Goal: Transaction & Acquisition: Book appointment/travel/reservation

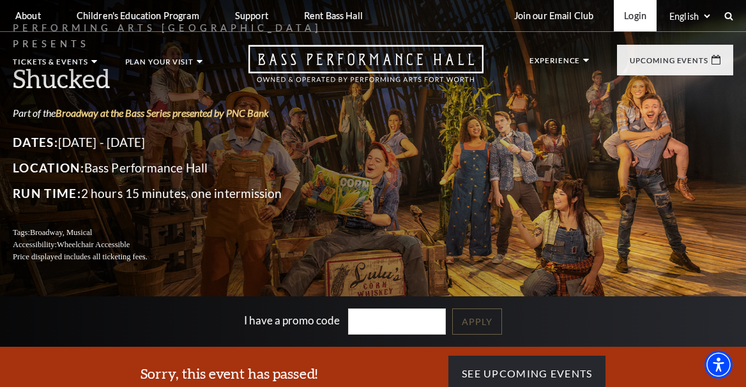
click at [637, 20] on link "Login" at bounding box center [635, 15] width 43 height 31
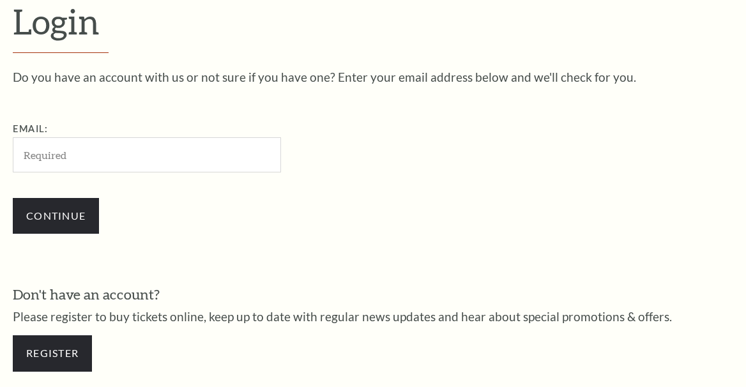
scroll to position [328, 0]
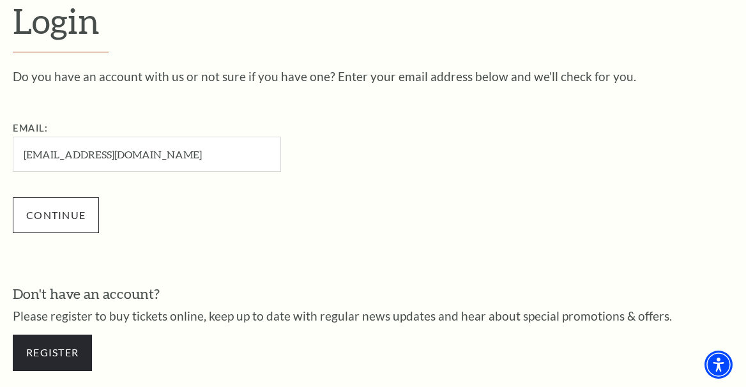
type input "[EMAIL_ADDRESS][DOMAIN_NAME]"
click at [54, 220] on input "Continue" at bounding box center [56, 215] width 86 height 36
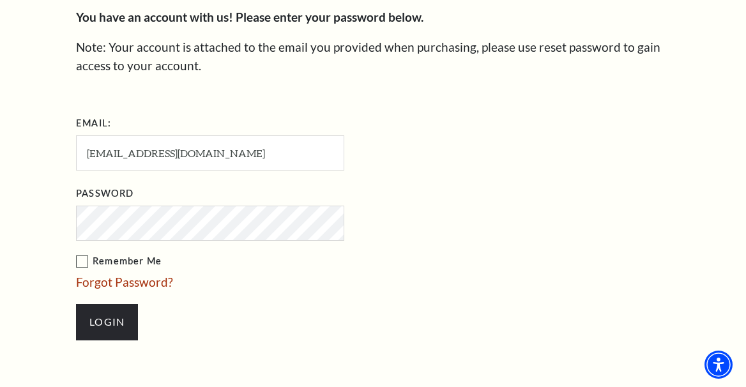
scroll to position [405, 0]
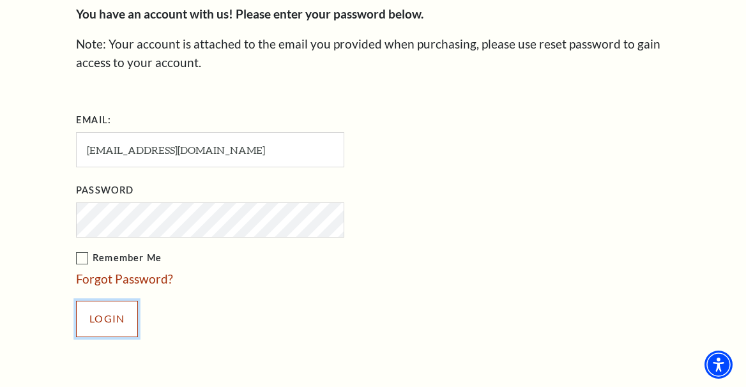
click at [83, 319] on input "Login" at bounding box center [107, 319] width 62 height 36
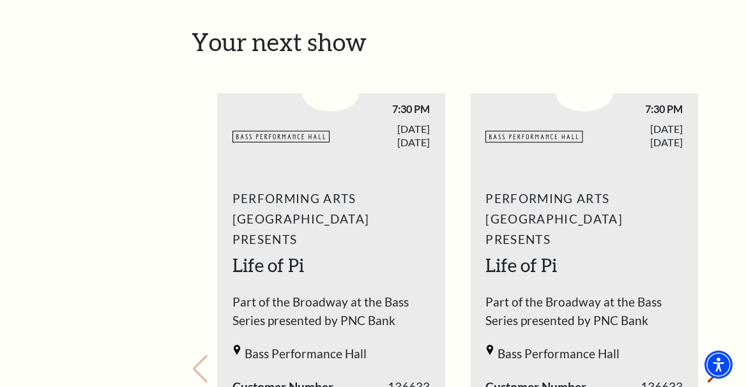
scroll to position [541, 0]
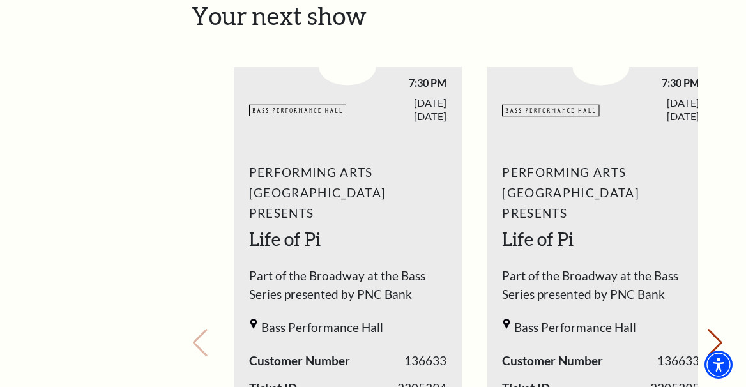
click at [401, 96] on span "TUESDAY SEP. 23, 2025" at bounding box center [396, 109] width 99 height 27
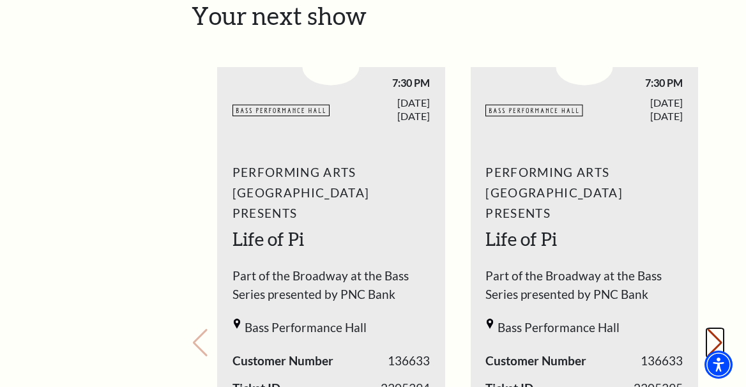
click at [706, 329] on button "Next slide." at bounding box center [714, 343] width 17 height 28
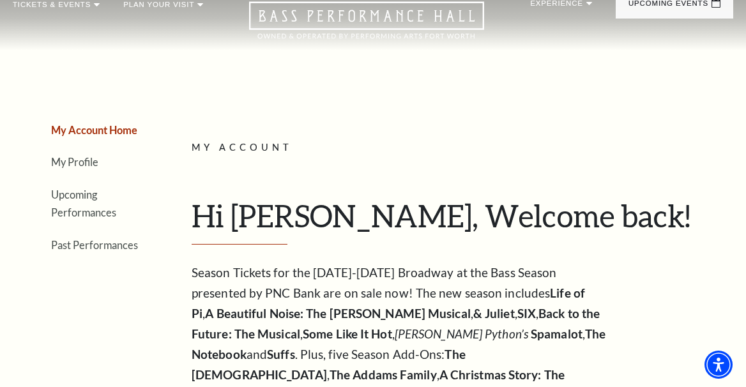
scroll to position [59, 0]
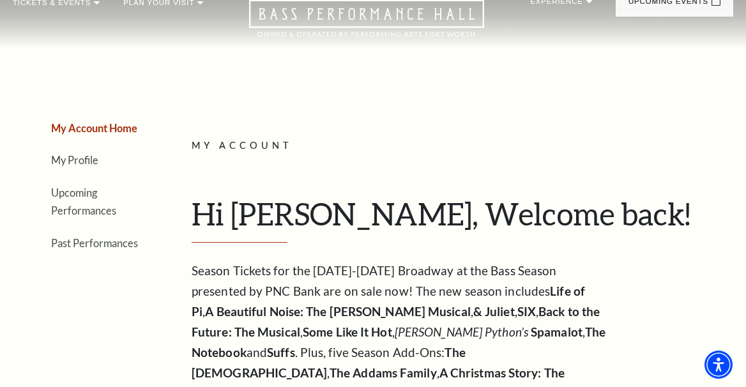
click at [93, 201] on li "Upcoming Performances" at bounding box center [97, 201] width 93 height 36
click at [82, 194] on link "Upcoming Performances" at bounding box center [83, 201] width 65 height 31
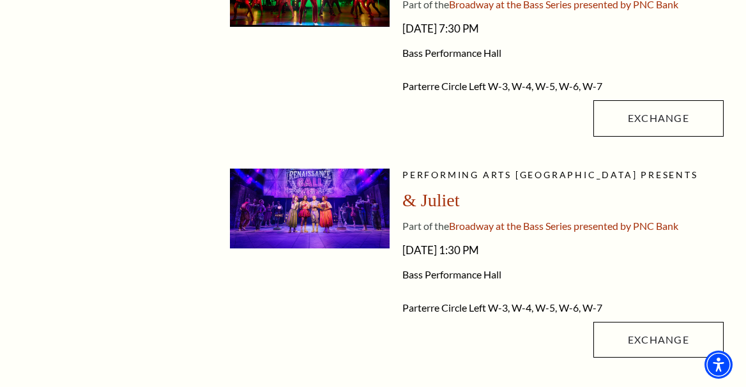
scroll to position [856, 0]
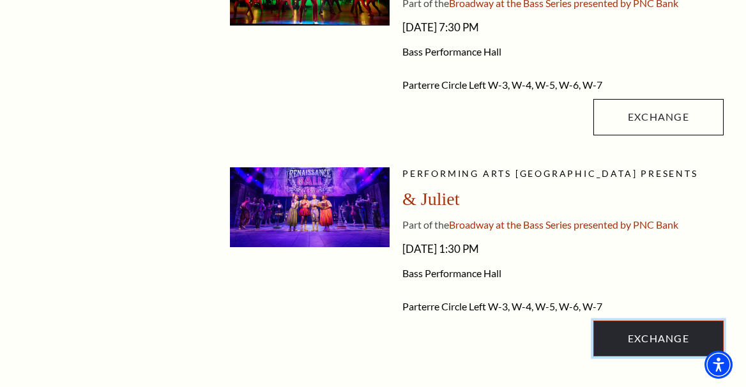
click at [640, 341] on link "Exchange" at bounding box center [658, 339] width 130 height 36
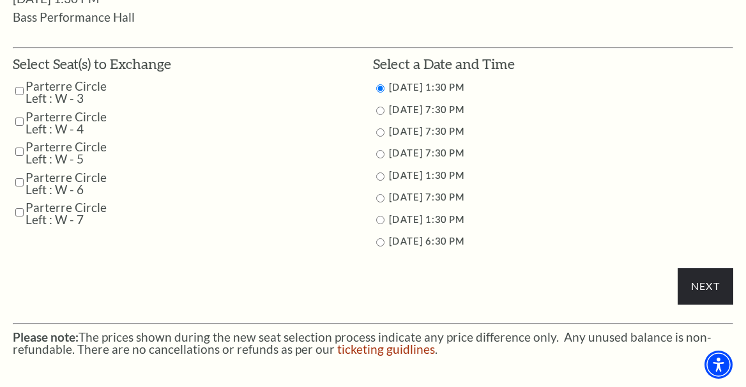
scroll to position [625, 0]
click at [19, 89] on input "Parterre Circle Left : W - 3" at bounding box center [19, 91] width 8 height 22
checkbox input "true"
click at [17, 125] on input "Parterre Circle Left : W - 4" at bounding box center [19, 122] width 8 height 22
checkbox input "true"
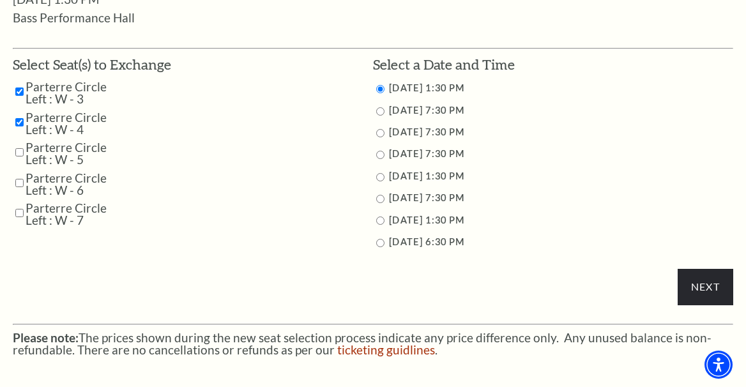
click at [17, 144] on input "Parterre Circle Left : W - 5" at bounding box center [19, 152] width 8 height 22
checkbox input "true"
click at [19, 177] on input "Parterre Circle Left : W - 6" at bounding box center [19, 183] width 8 height 22
checkbox input "true"
click at [17, 209] on input "Parterre Circle Left : W - 7" at bounding box center [19, 213] width 8 height 22
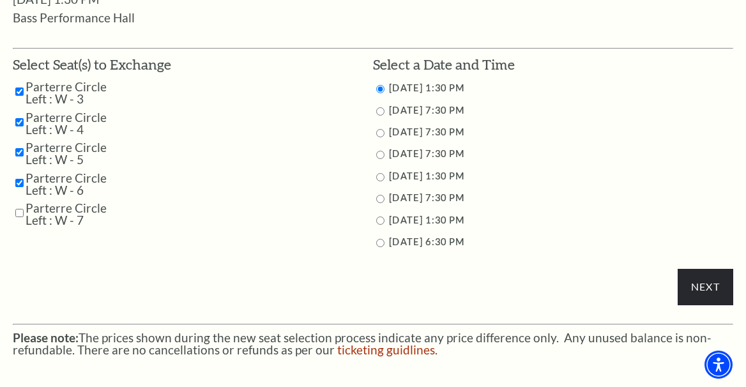
checkbox input "true"
click at [379, 112] on input "11/12/2025 7:30 PM" at bounding box center [380, 111] width 8 height 8
radio input "true"
click at [696, 279] on input "Next" at bounding box center [706, 287] width 56 height 36
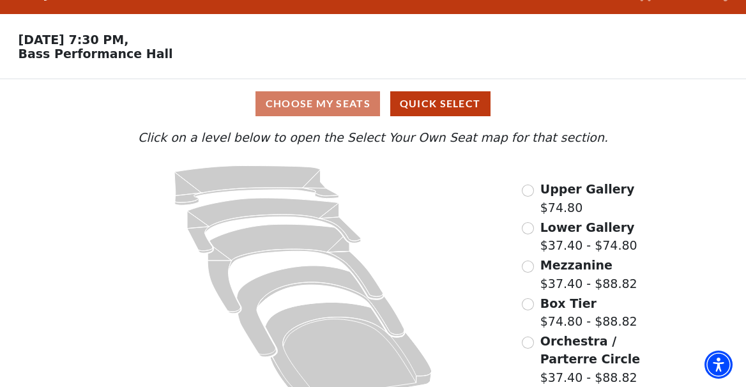
scroll to position [50, 0]
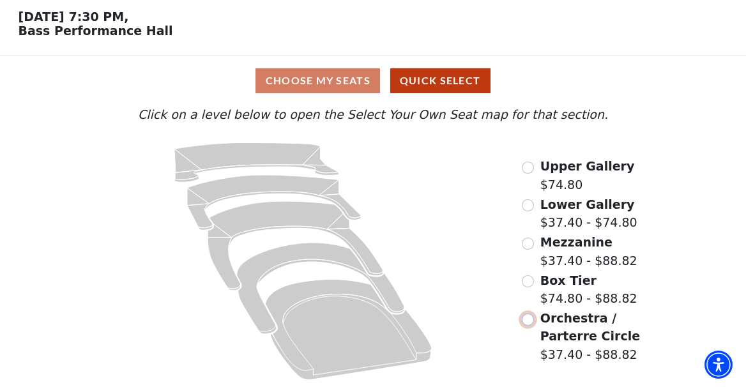
click at [531, 318] on input "Orchestra / Parterre Circle$37.40 - $88.82\a" at bounding box center [528, 320] width 12 height 12
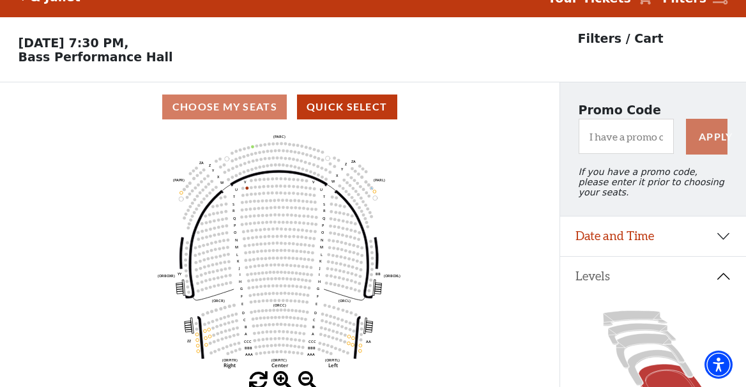
scroll to position [59, 0]
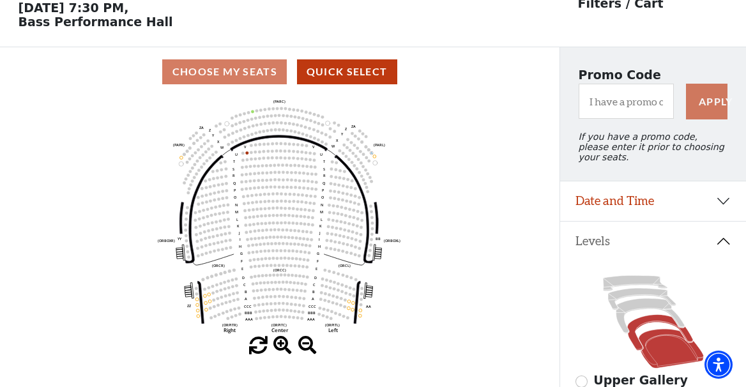
click at [652, 320] on icon at bounding box center [659, 333] width 65 height 36
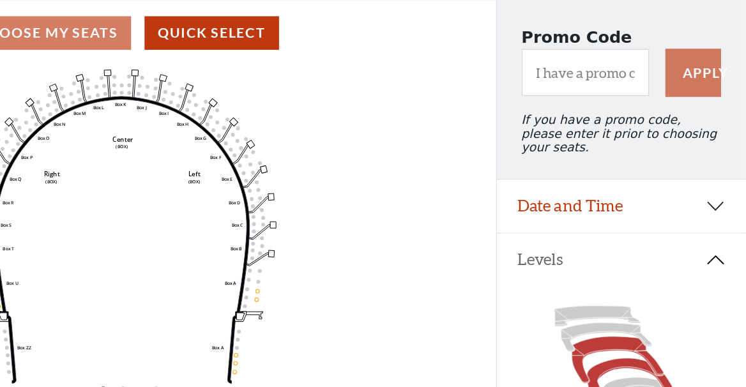
click at [638, 306] on icon at bounding box center [650, 316] width 68 height 34
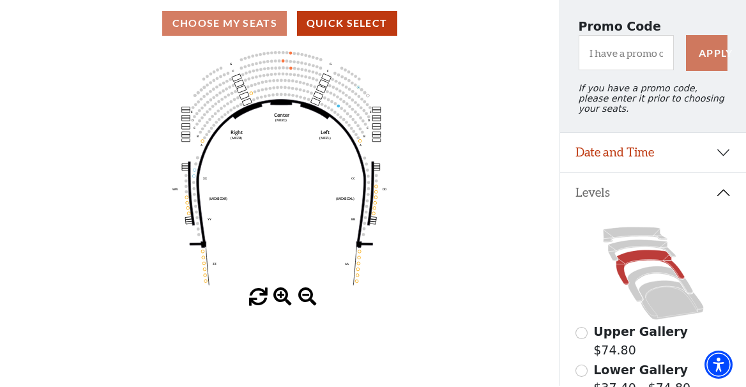
scroll to position [114, 0]
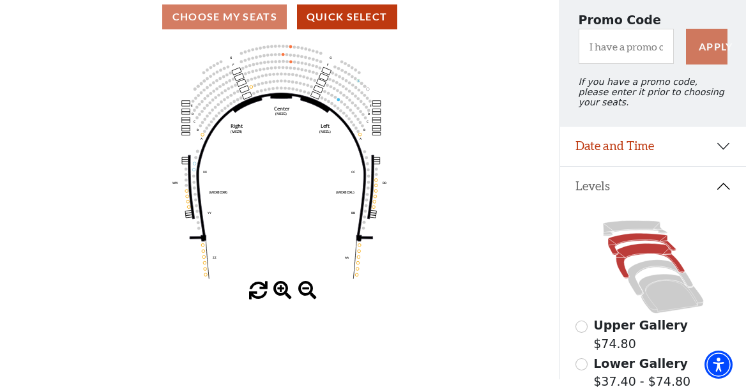
click at [637, 240] on icon at bounding box center [642, 245] width 68 height 22
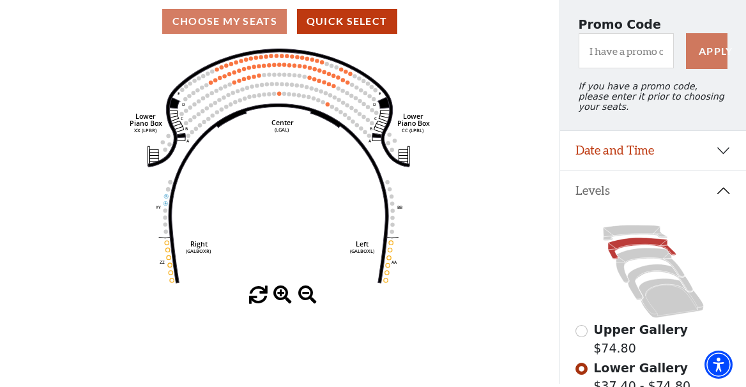
scroll to position [0, 0]
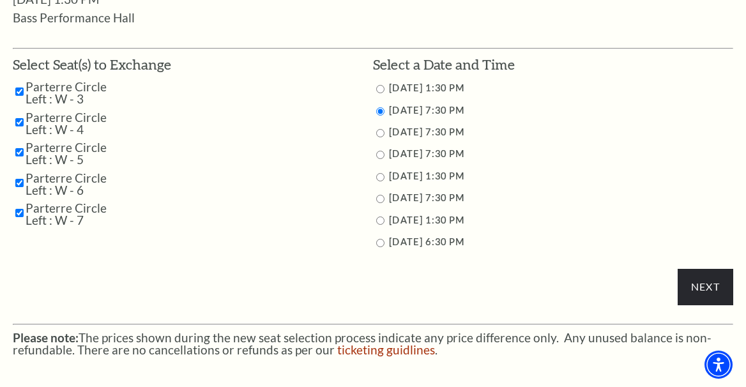
click at [379, 132] on input "11/13/2025 7:30 PM" at bounding box center [380, 133] width 8 height 8
radio input "true"
click at [700, 287] on input "Next" at bounding box center [706, 287] width 56 height 36
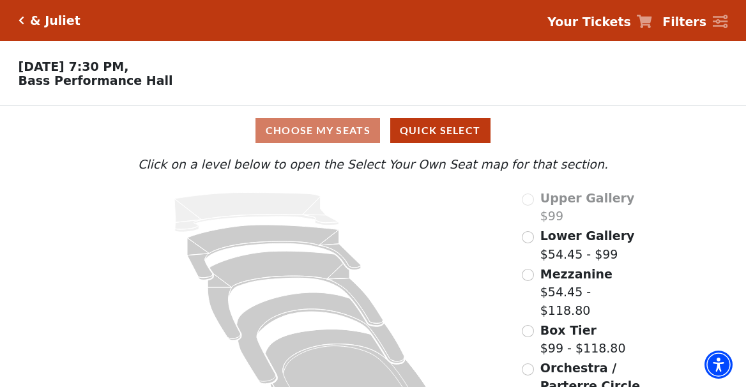
scroll to position [50, 0]
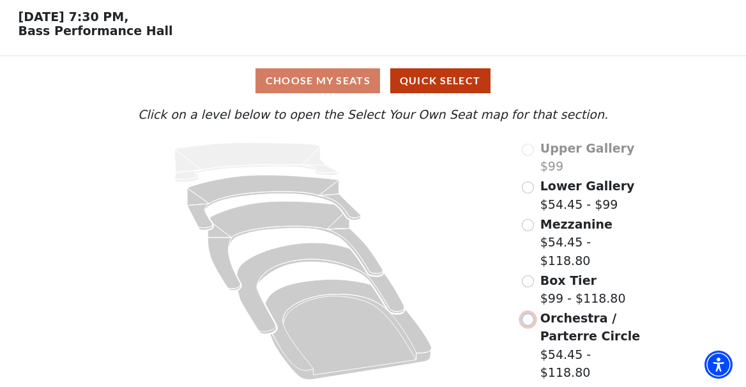
click at [530, 320] on input "Orchestra / Parterre Circle$54.45 - $118.80\a" at bounding box center [528, 320] width 12 height 12
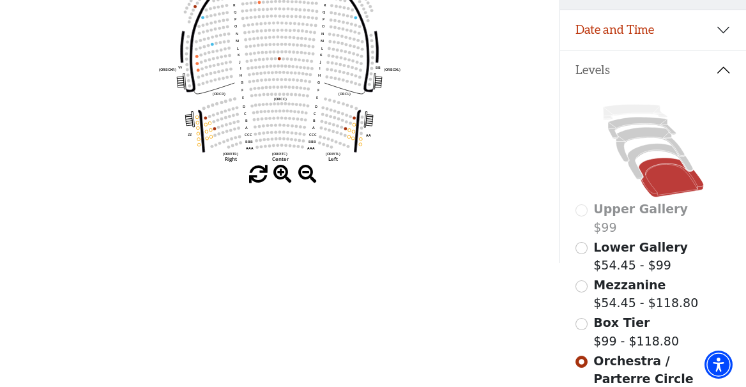
scroll to position [220, 0]
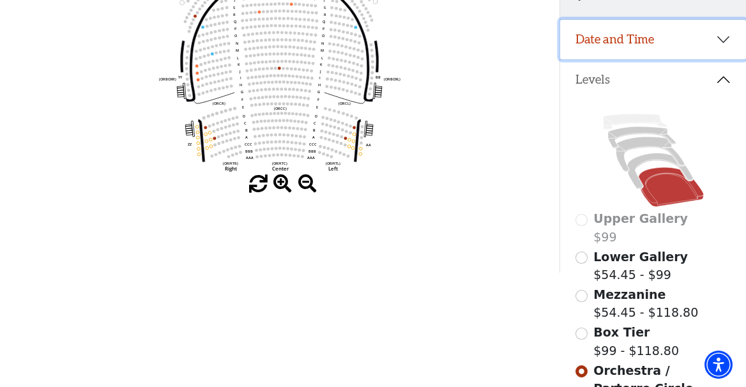
click at [715, 41] on button "Date and Time" at bounding box center [653, 40] width 186 height 40
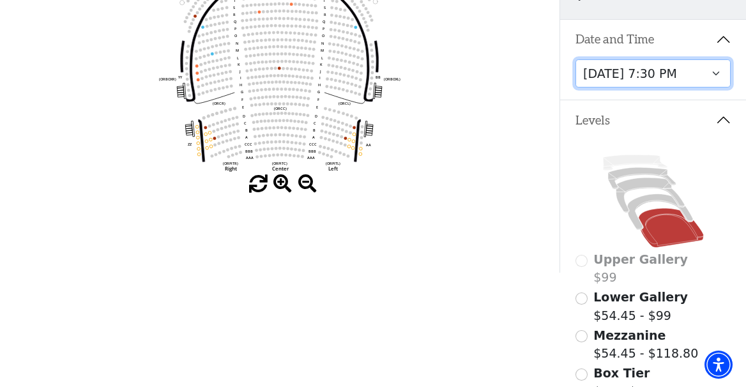
click at [717, 75] on select "Thursday, November 13 at 1:30 PM Wednesday, November 12 at 7:30 PM Thursday, No…" at bounding box center [653, 73] width 156 height 29
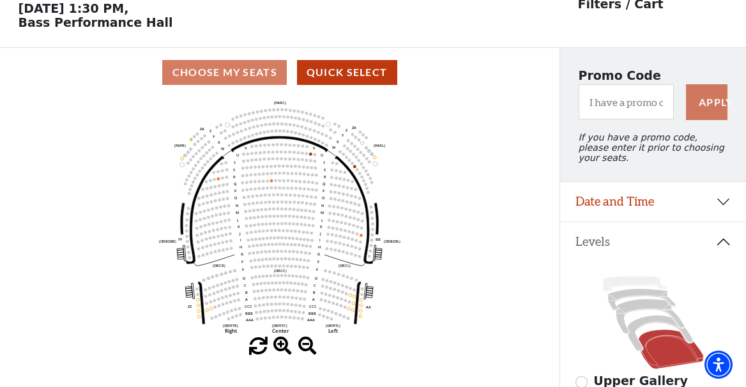
scroll to position [59, 0]
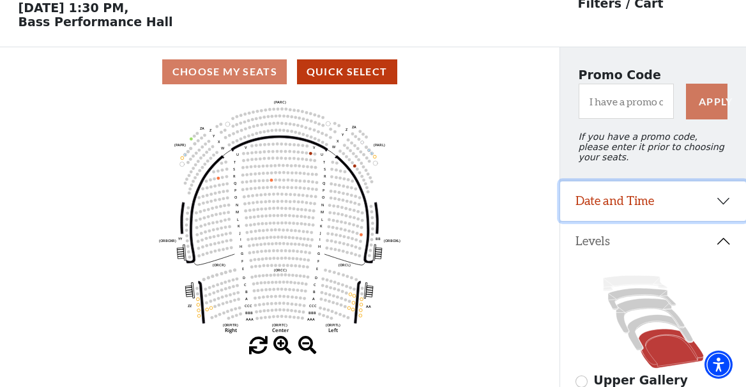
click at [702, 195] on button "Date and Time" at bounding box center [653, 201] width 186 height 40
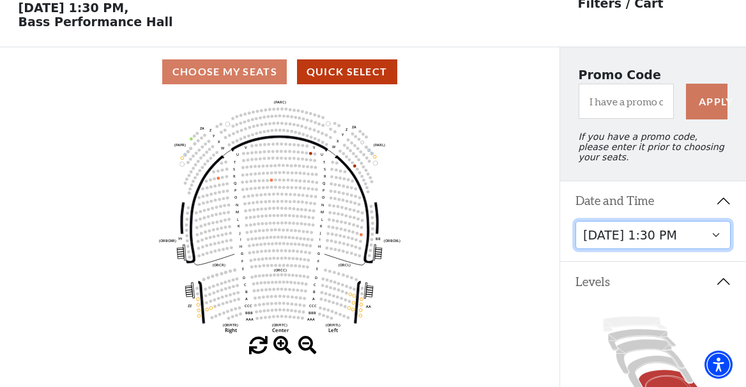
click at [720, 240] on select "Thursday, November 13 at 1:30 PM Wednesday, November 12 at 7:30 PM Thursday, No…" at bounding box center [653, 235] width 156 height 29
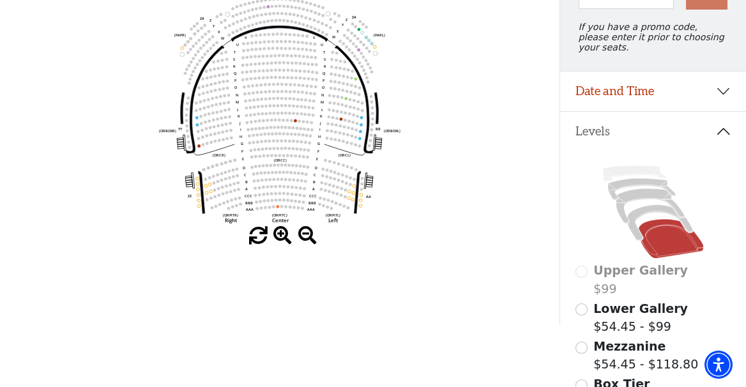
scroll to position [184, 0]
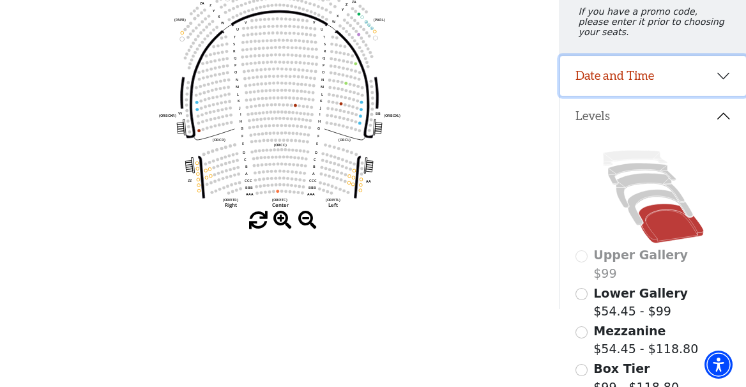
click at [720, 76] on button "Date and Time" at bounding box center [653, 76] width 186 height 40
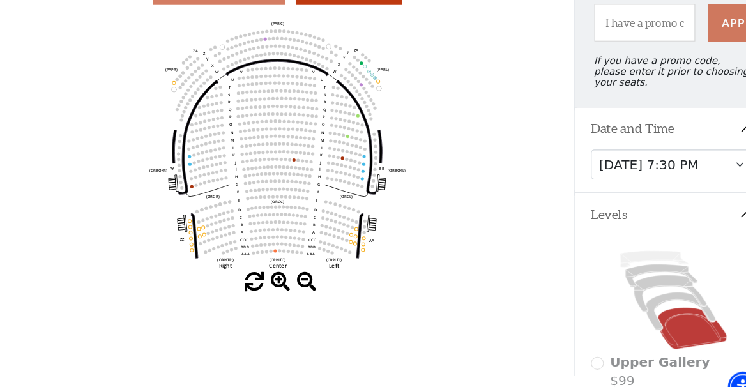
scroll to position [130, 0]
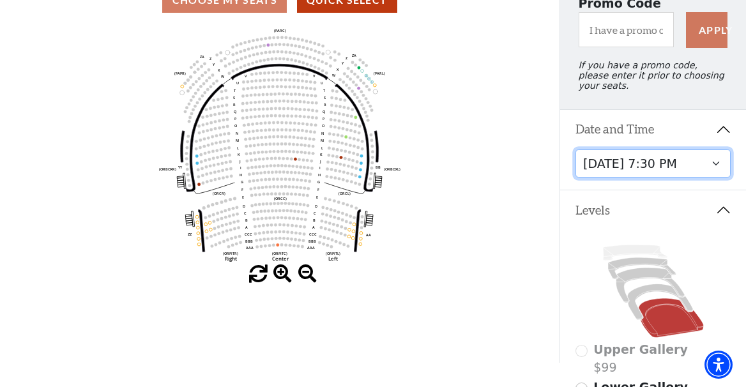
click at [722, 164] on select "Thursday, November 13 at 1:30 PM Wednesday, November 12 at 7:30 PM Thursday, No…" at bounding box center [653, 163] width 156 height 29
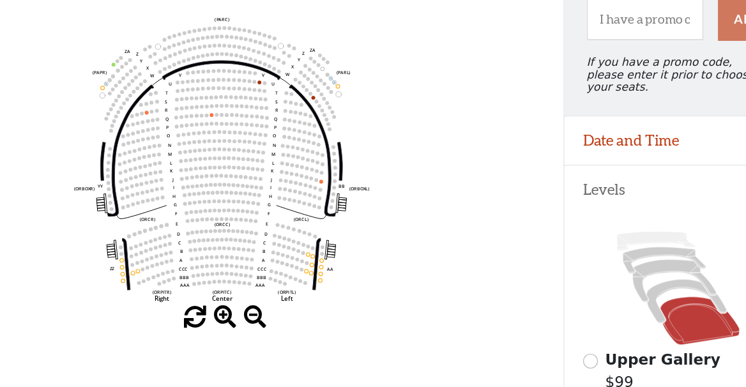
scroll to position [127, 0]
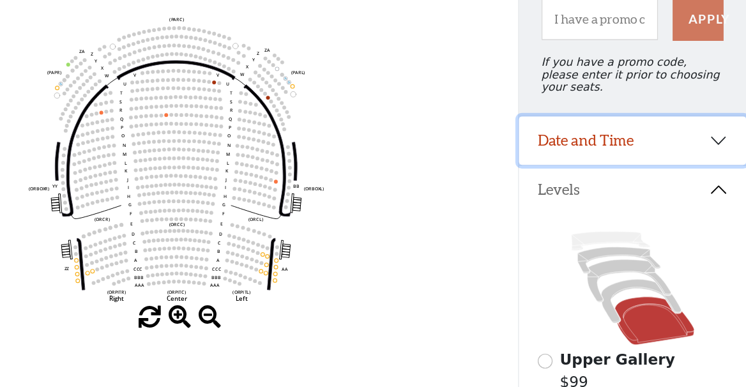
click at [725, 132] on button "Date and Time" at bounding box center [653, 133] width 186 height 40
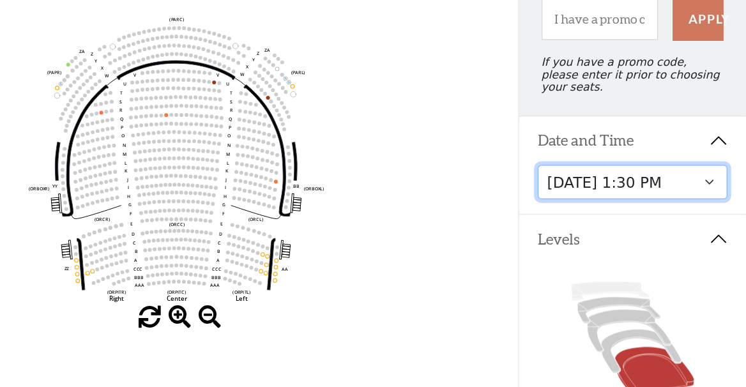
click at [718, 168] on select "Thursday, November 13 at 1:30 PM Wednesday, November 12 at 7:30 PM Thursday, No…" at bounding box center [653, 167] width 156 height 29
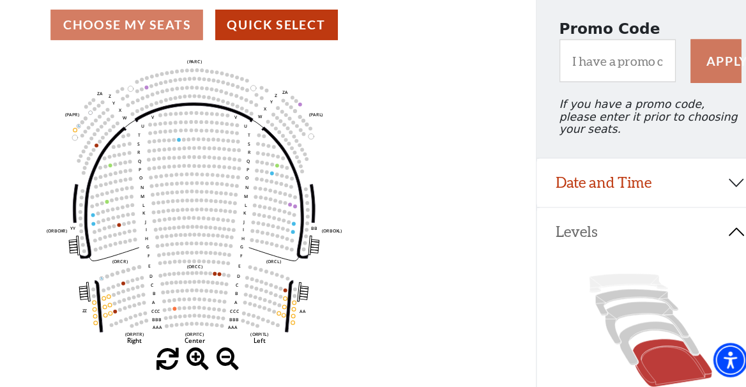
scroll to position [40, 0]
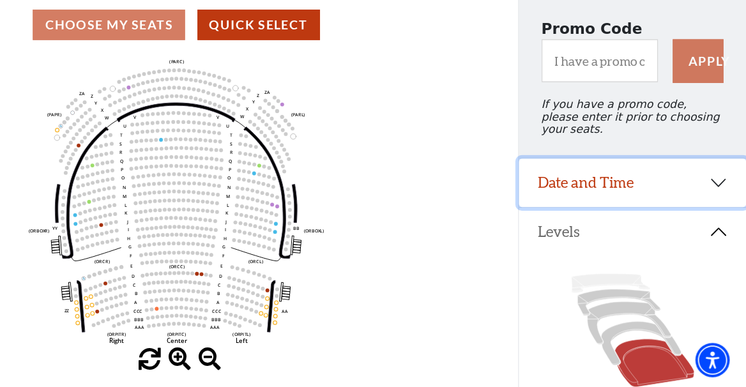
click at [723, 223] on button "Date and Time" at bounding box center [653, 220] width 186 height 40
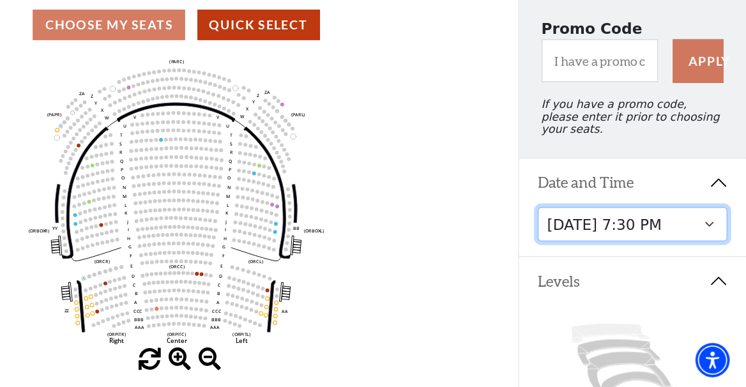
click at [714, 262] on select "Thursday, November 13 at 1:30 PM Wednesday, November 12 at 7:30 PM Thursday, No…" at bounding box center [653, 253] width 156 height 29
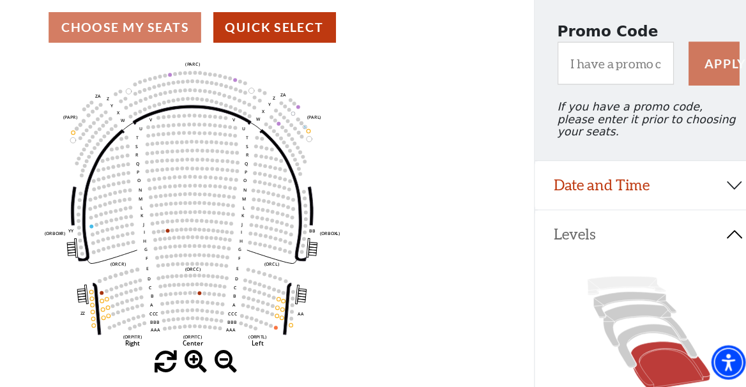
scroll to position [40, 0]
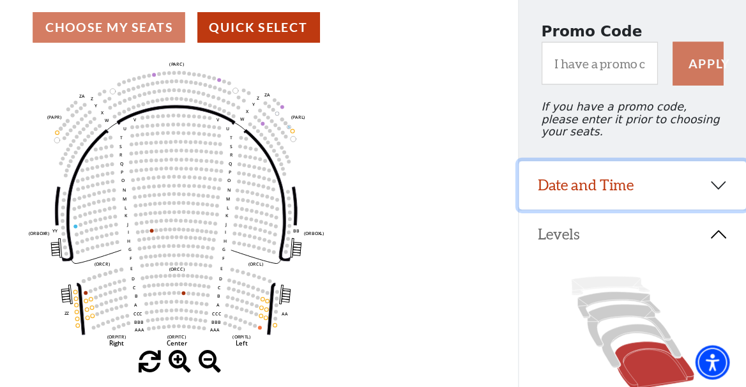
click at [718, 218] on button "Date and Time" at bounding box center [653, 220] width 186 height 40
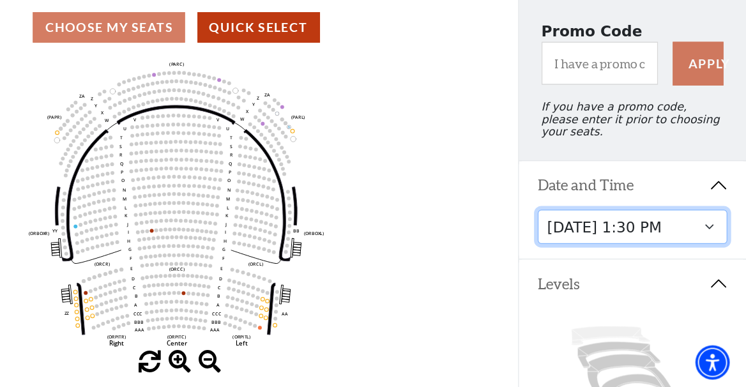
click at [713, 256] on select "Thursday, November 13 at 1:30 PM Wednesday, November 12 at 7:30 PM Thursday, No…" at bounding box center [653, 253] width 156 height 29
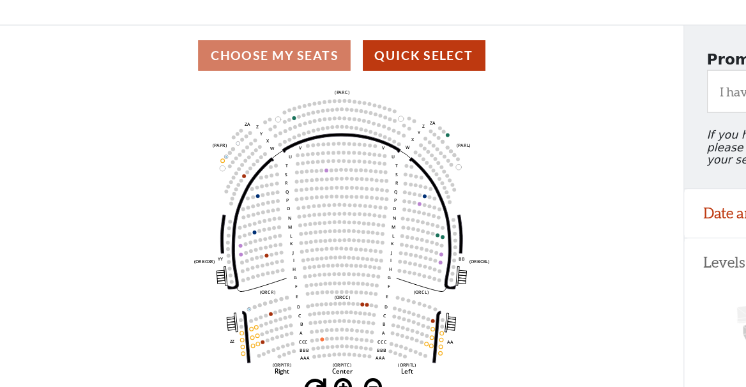
scroll to position [83, 0]
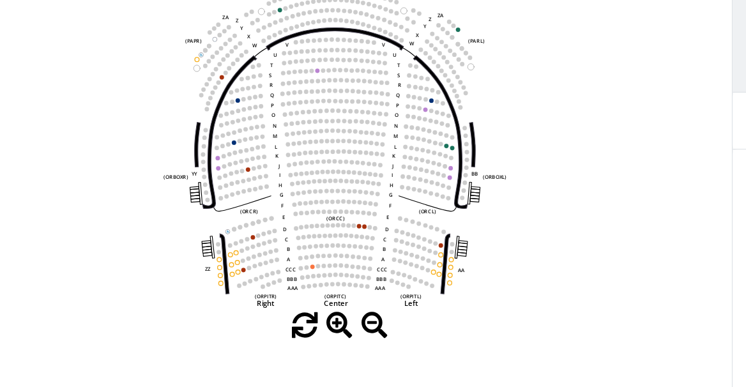
click at [294, 250] on icon "Left (ORPITL) Right (ORPITR) Center (ORPITC) ZZ AA YY BB ZA ZA (ORCL) (ORCR) (O…" at bounding box center [279, 192] width 503 height 240
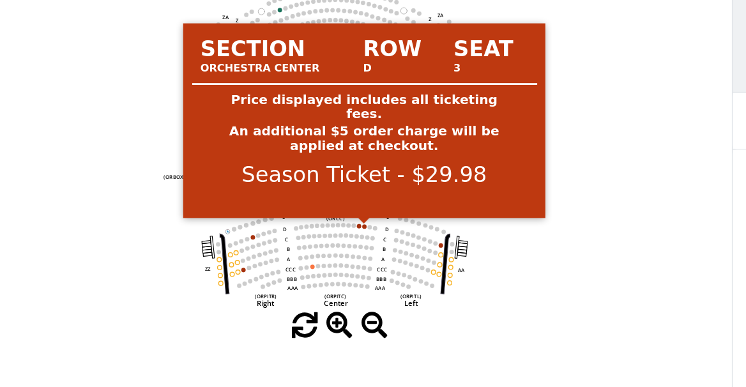
click at [300, 252] on circle at bounding box center [300, 251] width 3 height 3
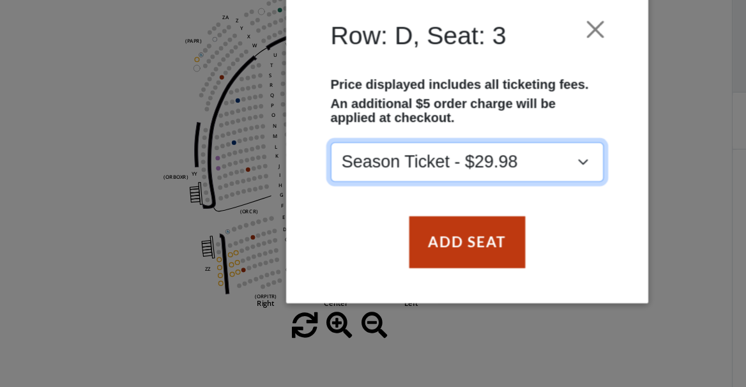
click at [456, 204] on select "Season Ticket - $29.98" at bounding box center [372, 206] width 193 height 29
click at [276, 192] on select "Season Ticket - $29.98" at bounding box center [372, 206] width 193 height 29
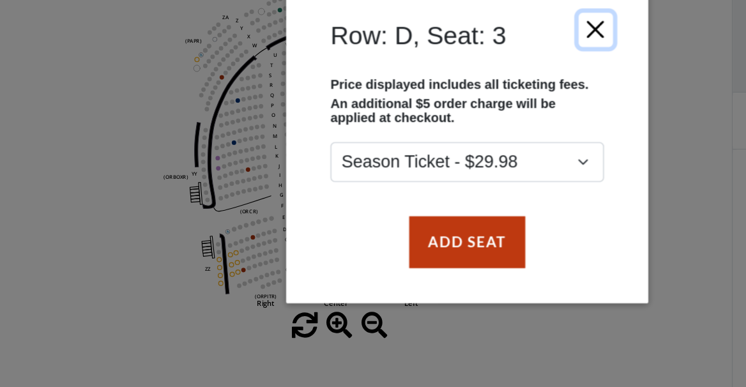
click at [467, 114] on button "Close" at bounding box center [463, 112] width 24 height 24
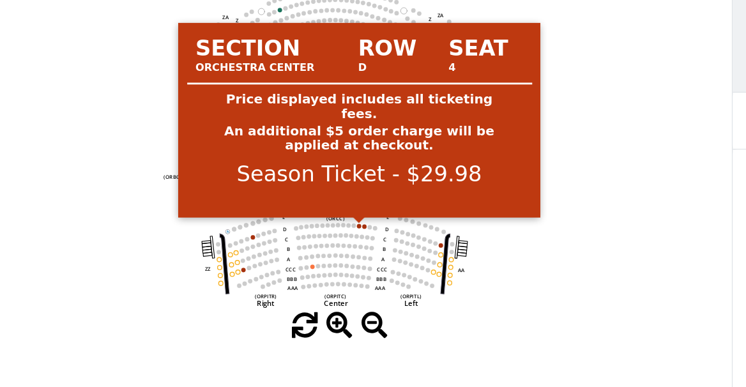
click at [296, 252] on circle at bounding box center [296, 251] width 3 height 3
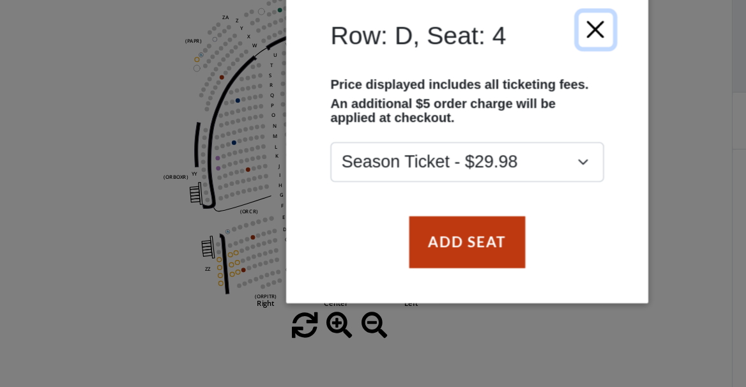
click at [471, 102] on button "Close" at bounding box center [463, 112] width 24 height 24
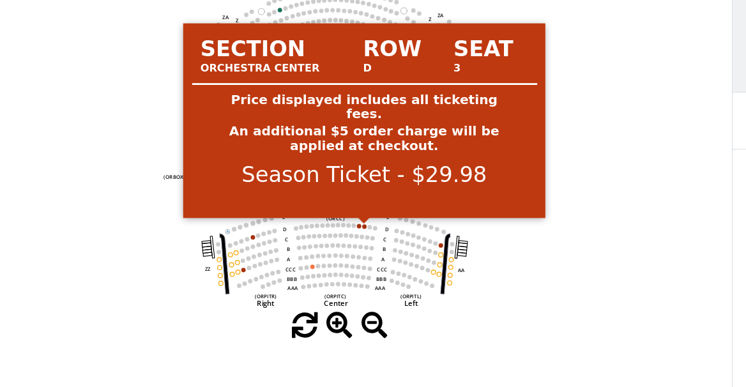
click at [300, 253] on circle at bounding box center [300, 251] width 3 height 3
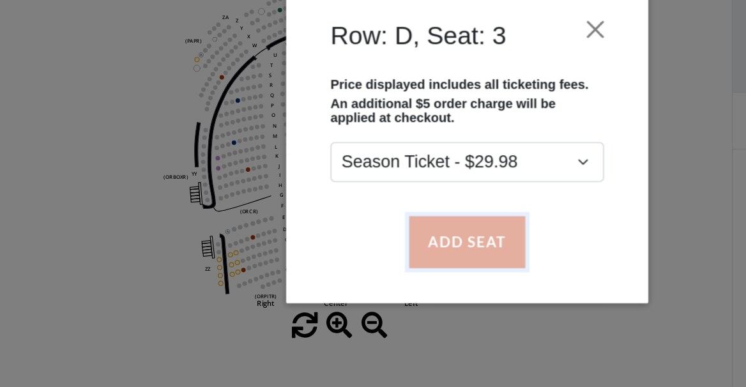
click at [389, 268] on button "Add Seat" at bounding box center [373, 263] width 82 height 36
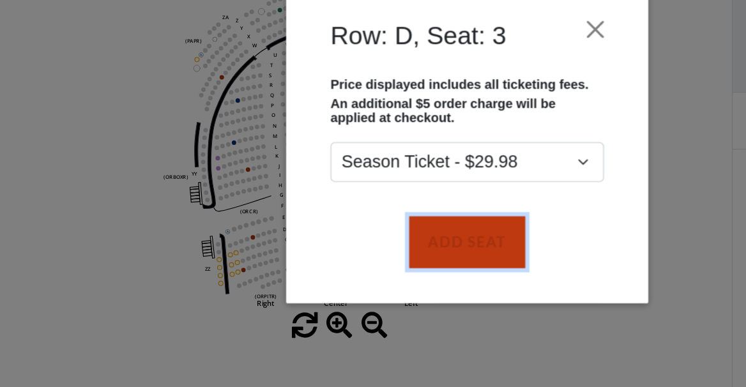
scroll to position [53, 0]
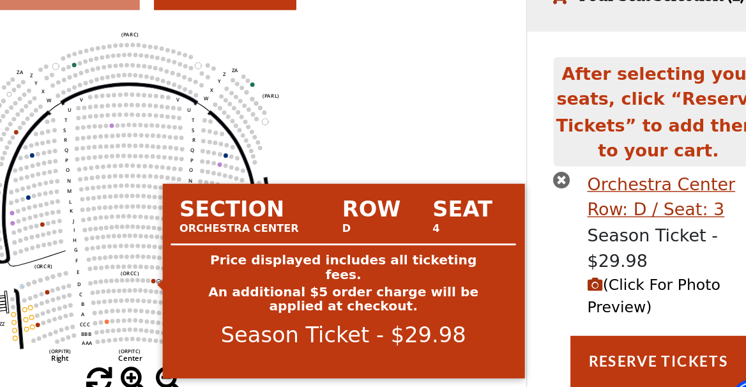
click at [296, 282] on circle at bounding box center [296, 281] width 3 height 3
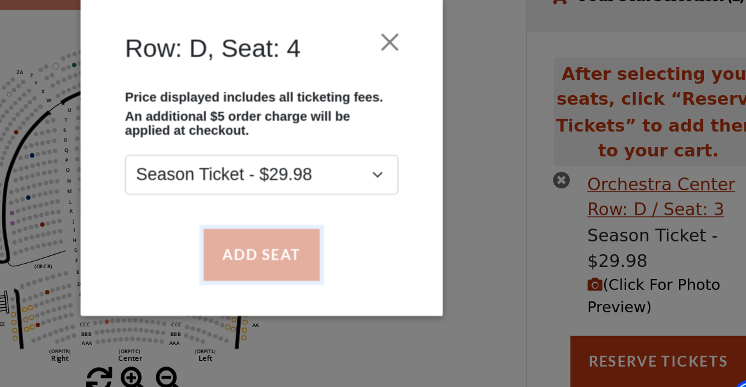
click at [368, 268] on button "Add Seat" at bounding box center [373, 263] width 82 height 36
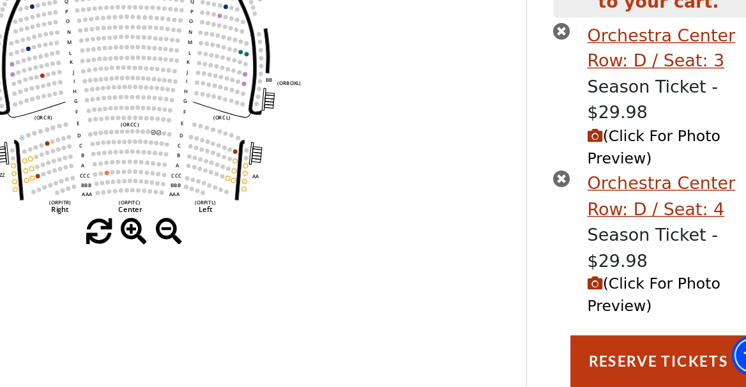
scroll to position [127, 0]
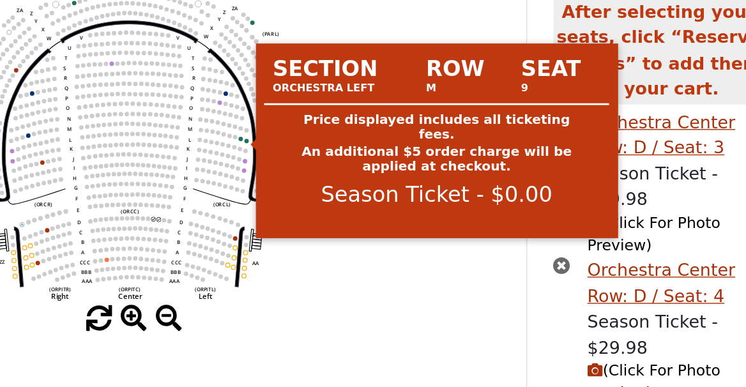
click at [362, 153] on circle at bounding box center [362, 152] width 3 height 3
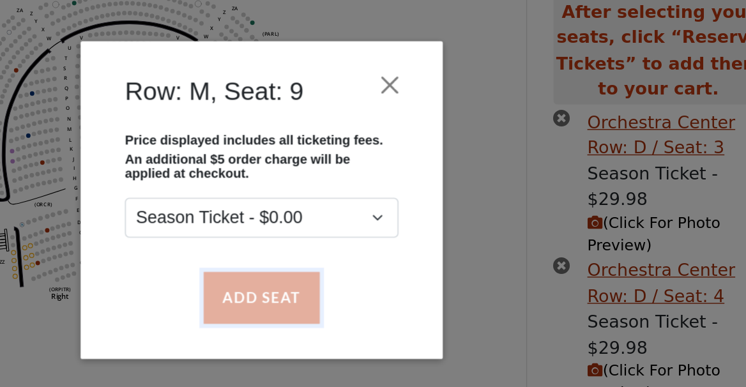
click at [367, 272] on button "Add Seat" at bounding box center [373, 263] width 82 height 36
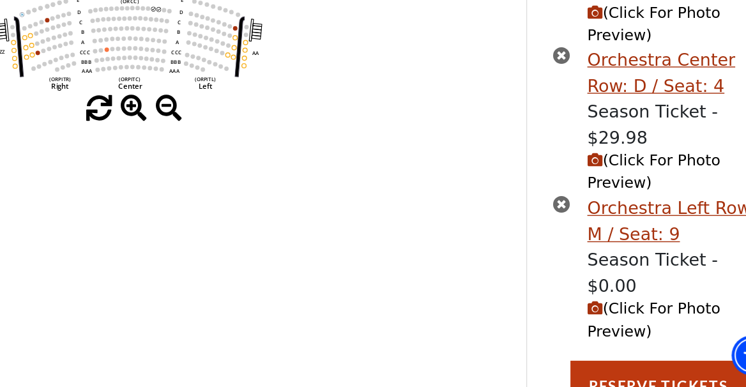
scroll to position [213, 0]
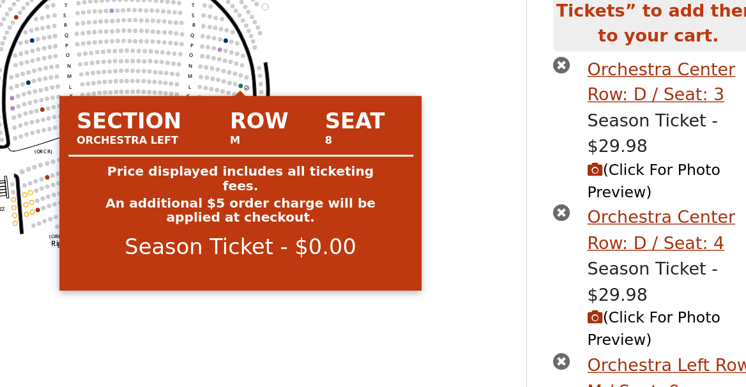
click at [357, 64] on circle at bounding box center [357, 64] width 3 height 3
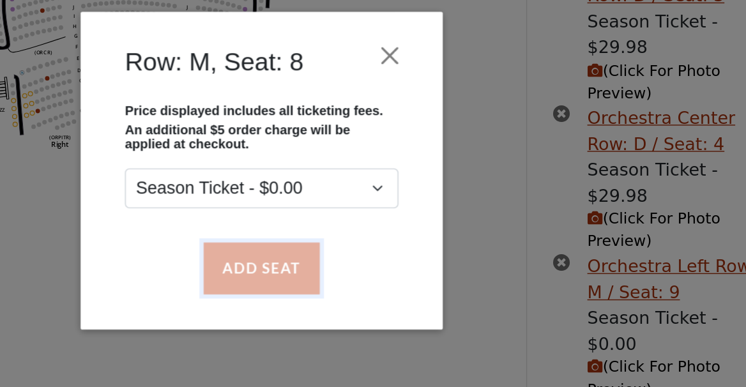
click at [388, 268] on button "Add Seat" at bounding box center [373, 263] width 82 height 36
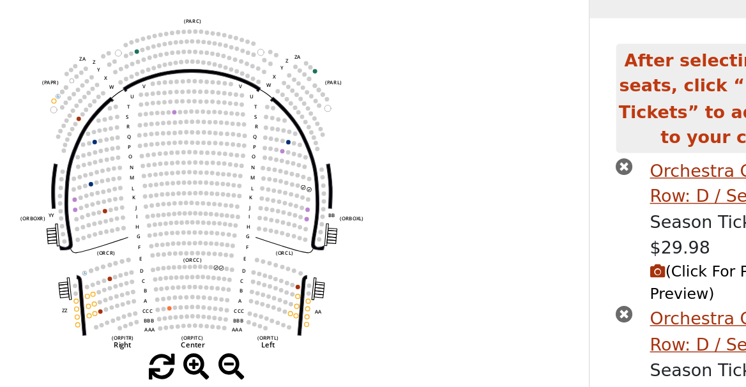
scroll to position [145, 0]
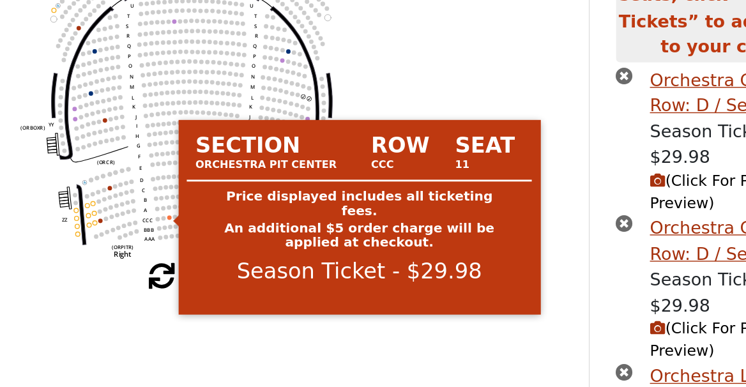
click at [264, 218] on circle at bounding box center [263, 217] width 3 height 3
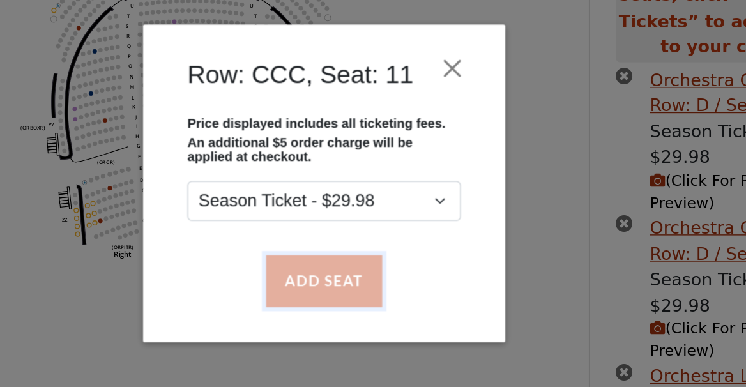
click at [384, 272] on button "Add Seat" at bounding box center [373, 263] width 82 height 36
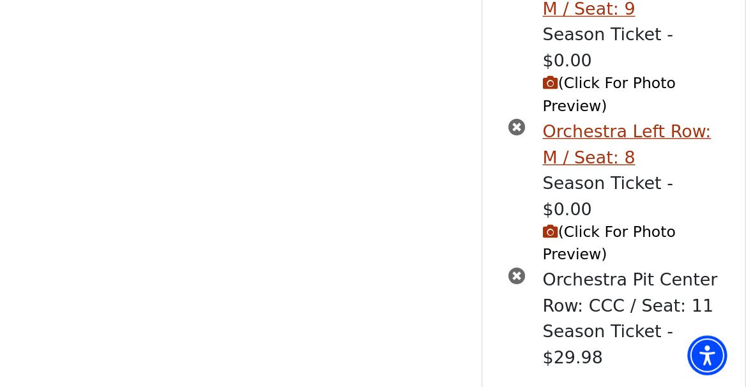
scroll to position [404, 0]
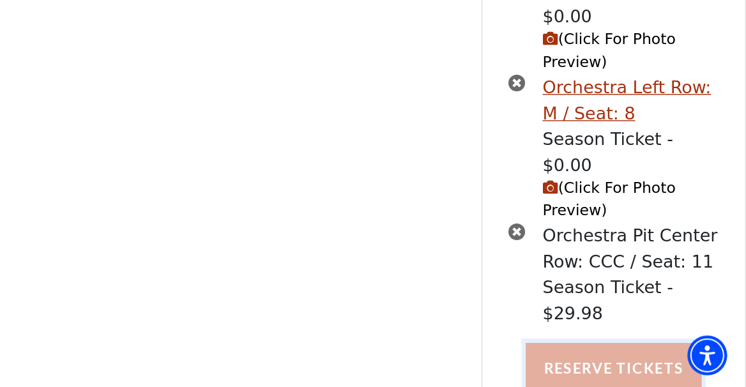
click at [665, 356] on button "Reserve Tickets" at bounding box center [653, 374] width 124 height 36
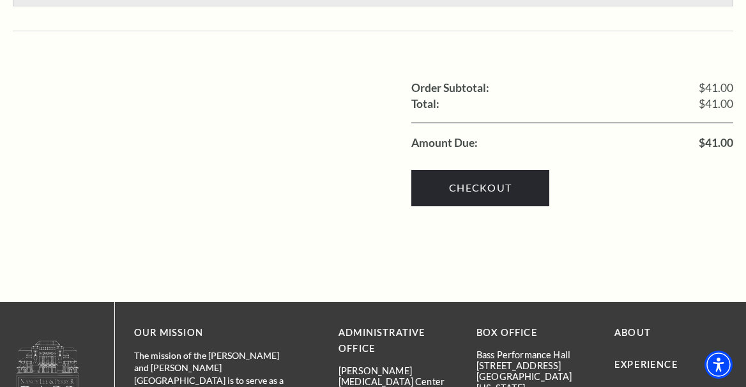
scroll to position [1383, 0]
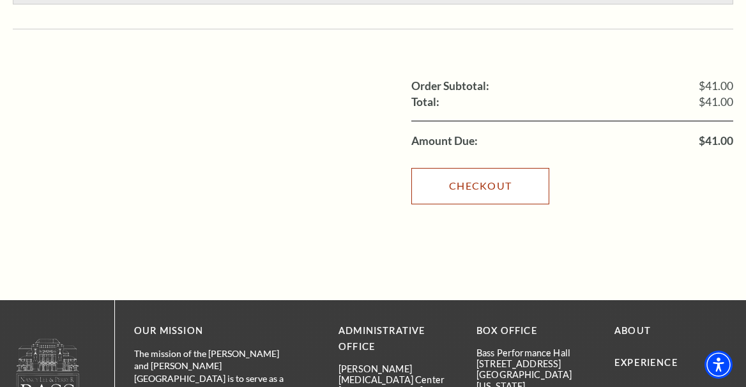
click at [494, 168] on link "Checkout" at bounding box center [480, 186] width 138 height 36
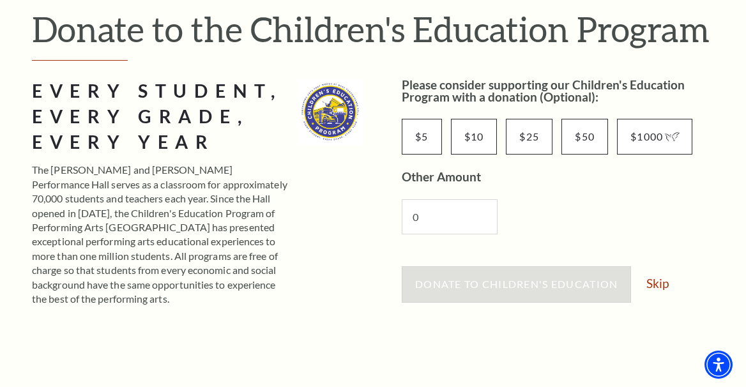
scroll to position [156, 0]
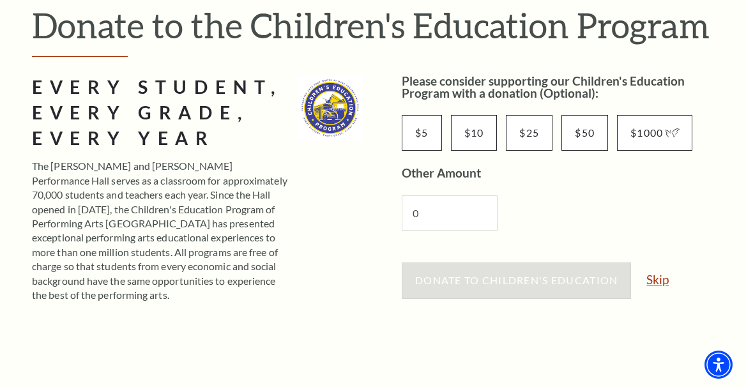
click at [663, 274] on link "Skip" at bounding box center [657, 279] width 22 height 12
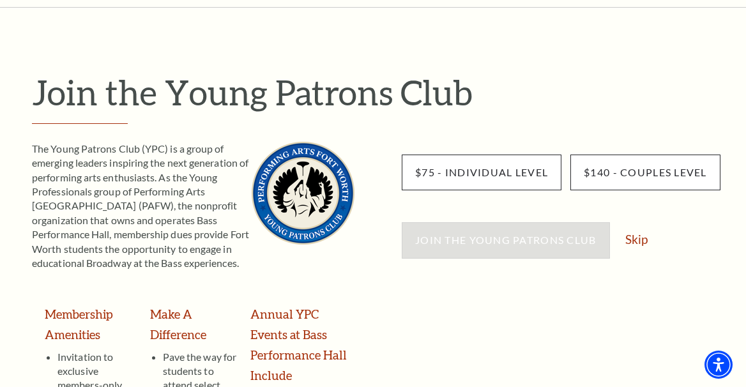
scroll to position [92, 0]
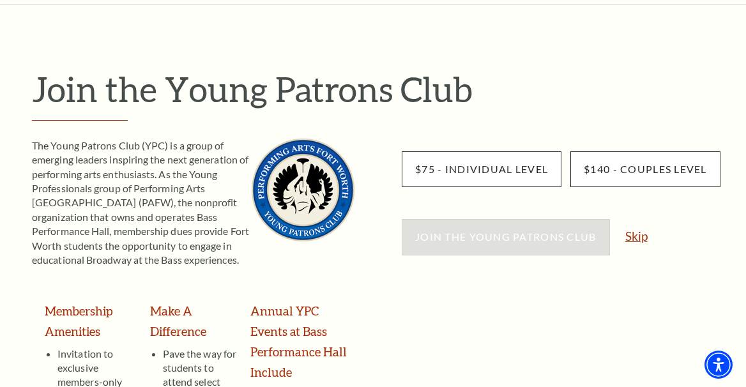
click at [639, 239] on link "Skip" at bounding box center [636, 236] width 22 height 12
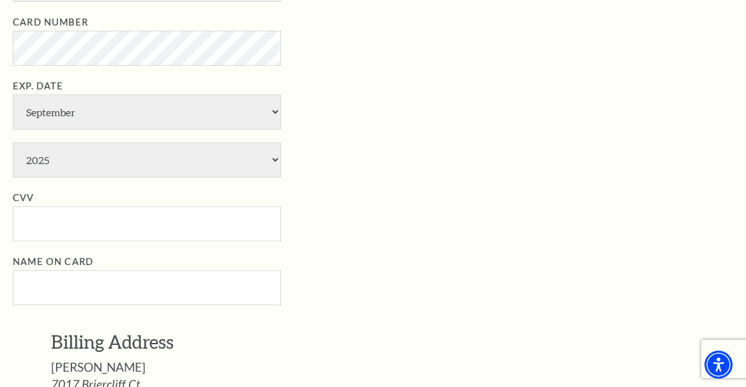
scroll to position [1355, 0]
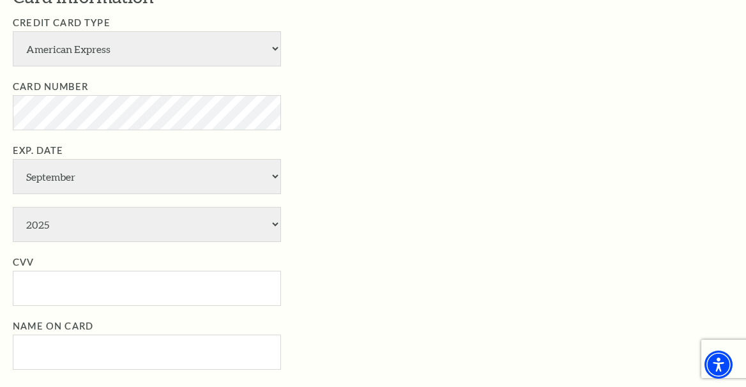
select select "4"
select select "2027"
type input "9915"
type input "[PERSON_NAME] [PERSON_NAME]"
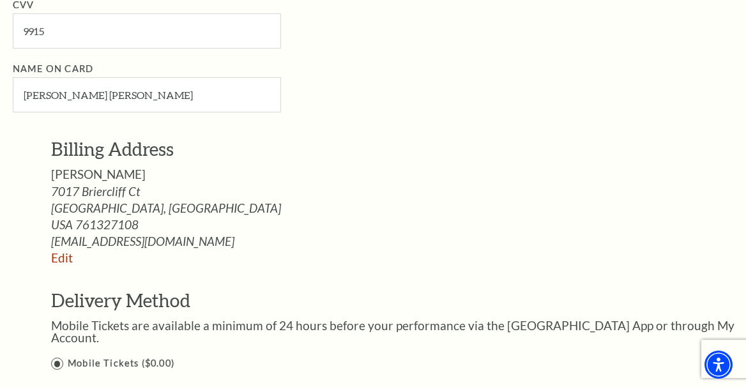
scroll to position [1613, 0]
click at [63, 257] on link "Edit" at bounding box center [62, 257] width 22 height 15
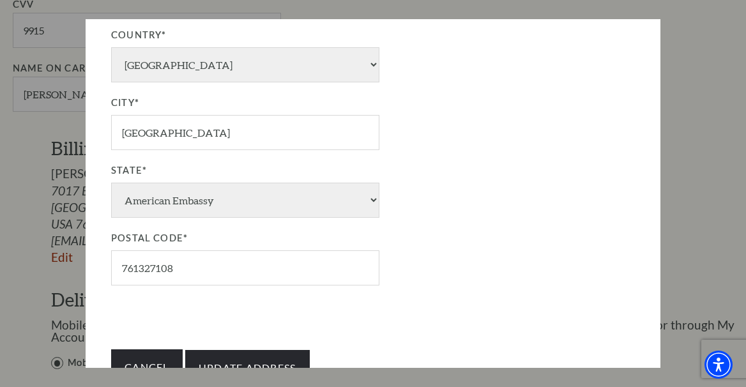
scroll to position [351, 0]
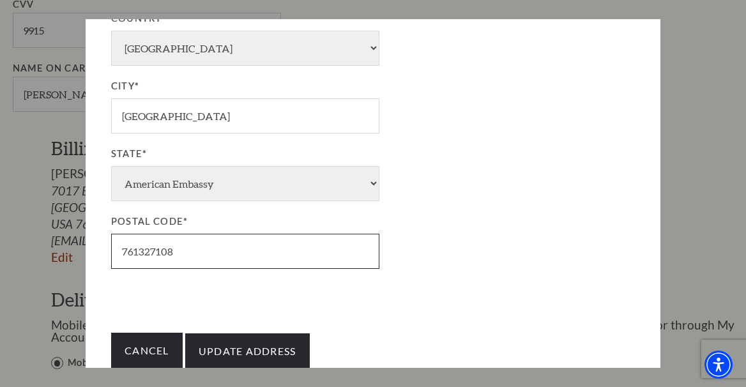
click at [190, 255] on input "761327108" at bounding box center [245, 251] width 268 height 35
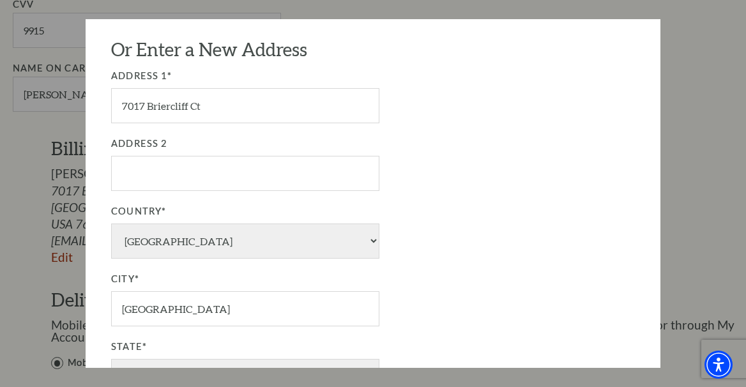
scroll to position [140, 0]
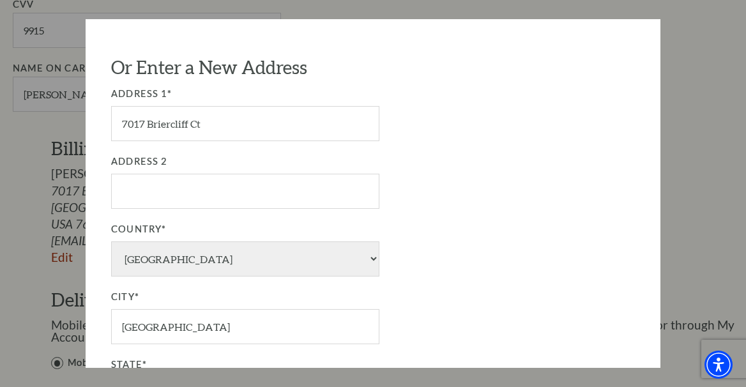
type input "76109"
drag, startPoint x: 218, startPoint y: 122, endPoint x: 121, endPoint y: 120, distance: 97.7
click at [121, 120] on input "7017 Briercliff Ct" at bounding box center [245, 123] width 268 height 35
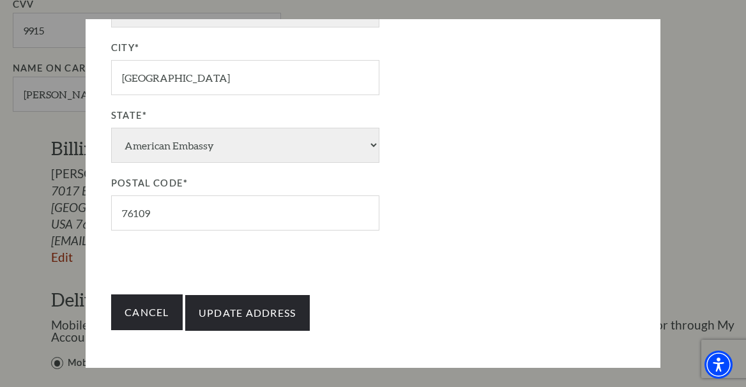
scroll to position [392, 0]
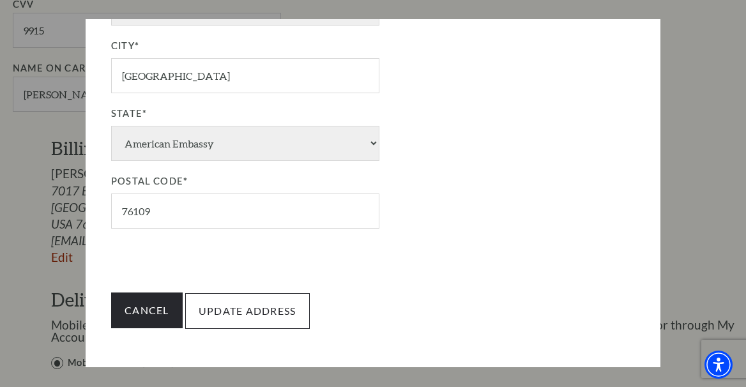
type input "4117 Cloudveil Terr"
click at [238, 307] on input "Update Address" at bounding box center [247, 311] width 125 height 36
type input "Update Address"
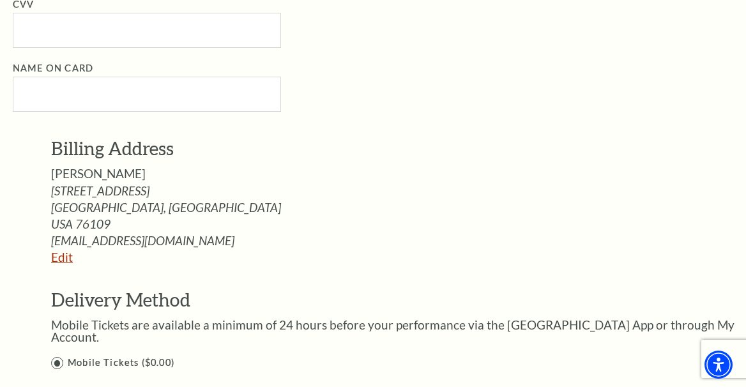
click at [57, 259] on link "Edit" at bounding box center [62, 257] width 22 height 15
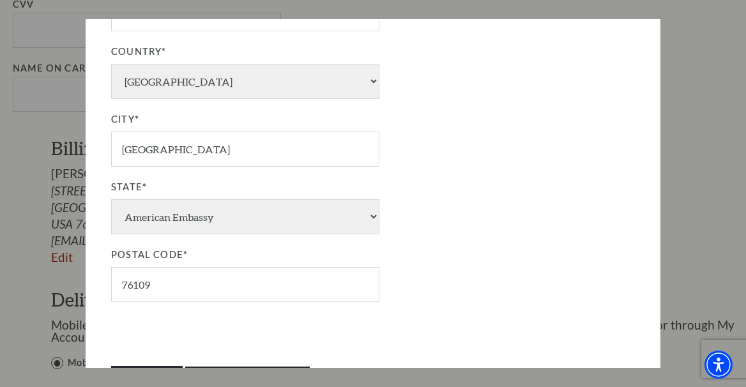
scroll to position [392, 0]
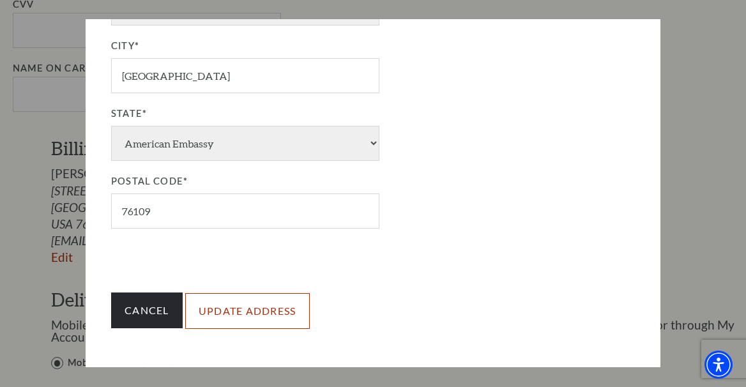
click at [209, 310] on input "Update Address" at bounding box center [247, 311] width 125 height 36
type input "Update Address"
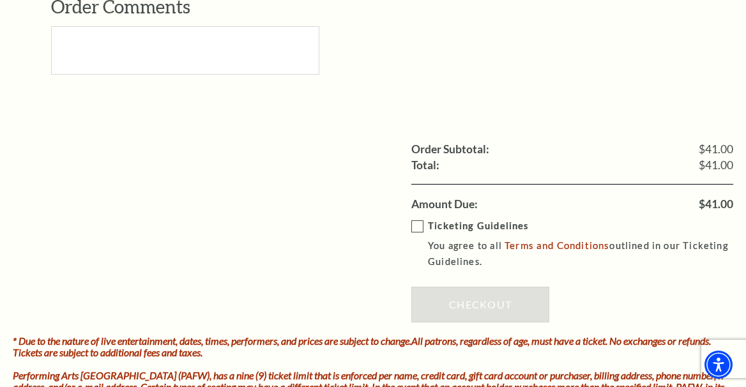
scroll to position [1974, 0]
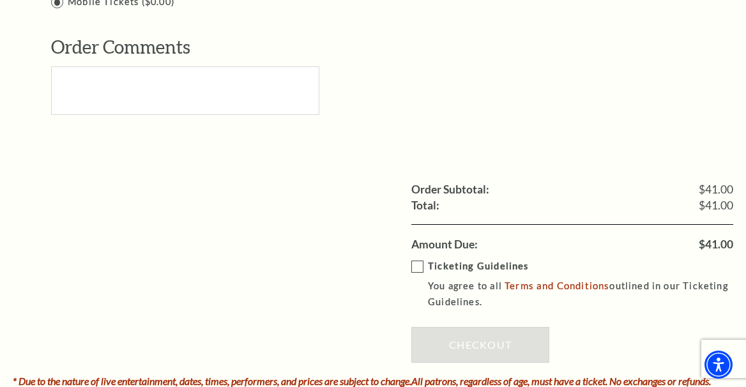
click at [417, 259] on label "Ticketing Guidelines You agree to all Terms and Conditions outlined in our Tick…" at bounding box center [581, 284] width 340 height 51
click at [0, 0] on input "Ticketing Guidelines You agree to all Terms and Conditions outlined in our Tick…" at bounding box center [0, 0] width 0 height 0
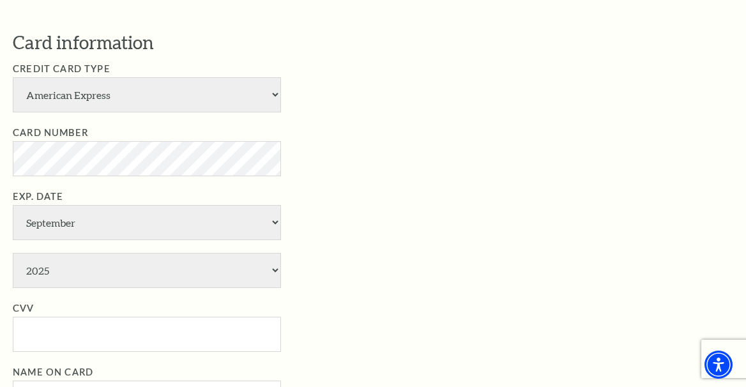
scroll to position [1313, 0]
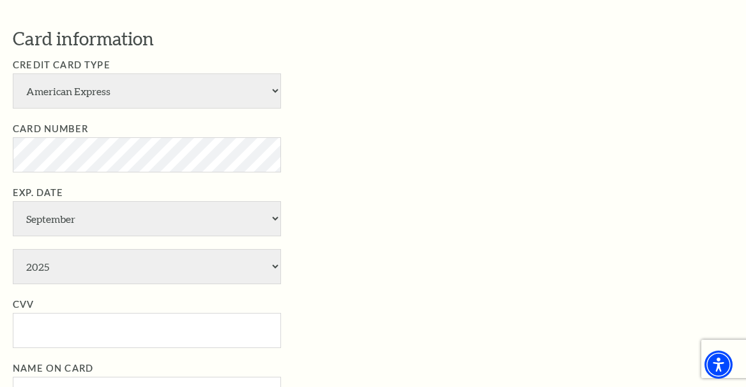
select select "4"
select select "2027"
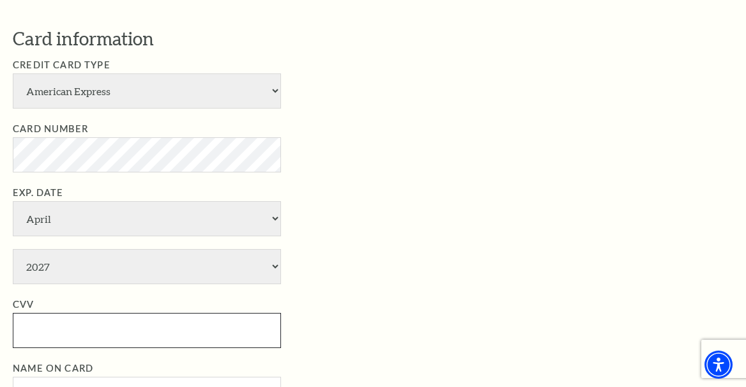
type input "9915"
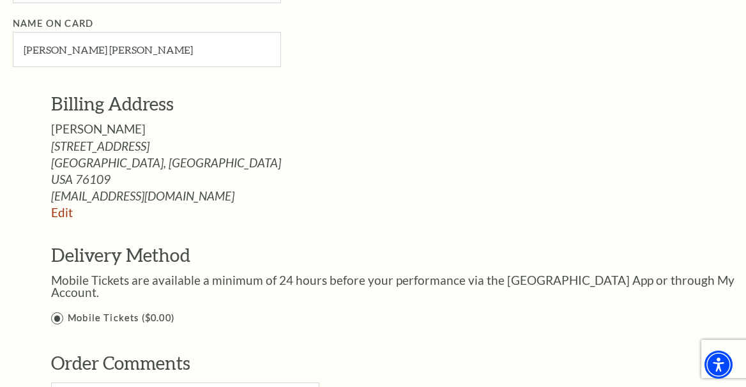
scroll to position [1646, 0]
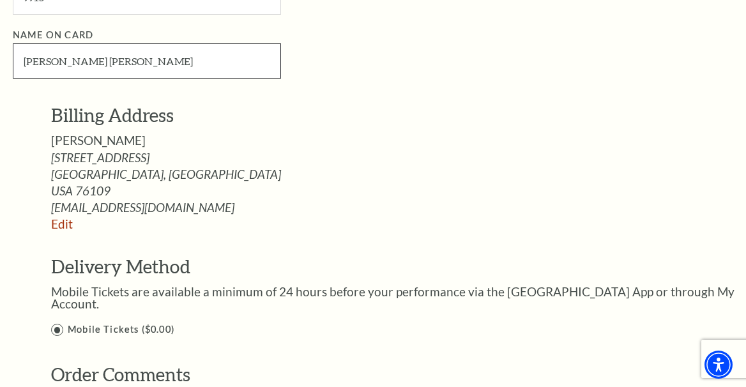
drag, startPoint x: 114, startPoint y: 61, endPoint x: 89, endPoint y: 61, distance: 24.9
click at [89, 61] on input "Mary Carolyn Clay Gatzke" at bounding box center [147, 60] width 268 height 35
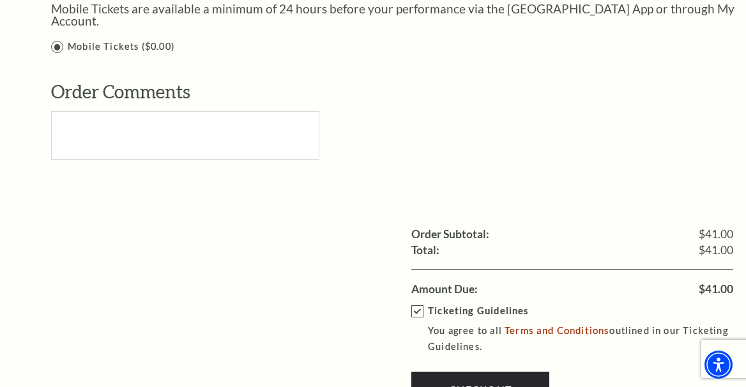
scroll to position [2068, 0]
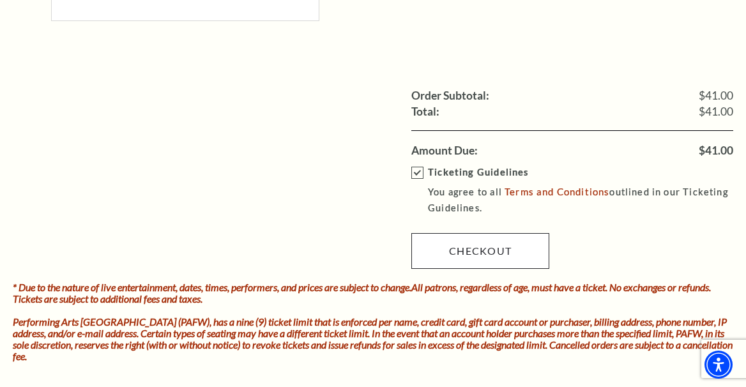
type input "Mary Carolyn Gatzke"
click at [483, 245] on link "Checkout" at bounding box center [480, 251] width 138 height 36
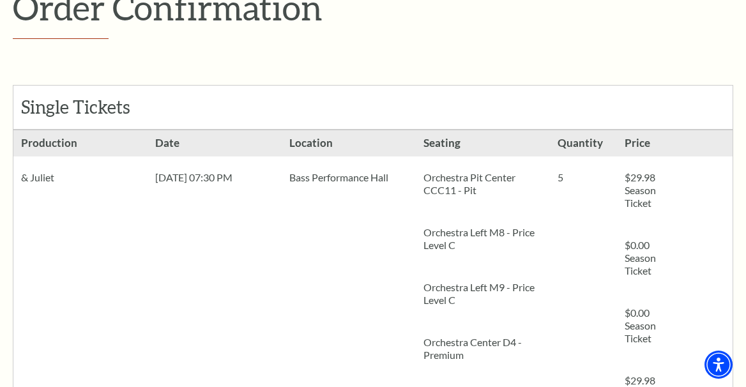
scroll to position [192, 0]
click at [183, 188] on div "[DATE] 07:30 PM" at bounding box center [215, 179] width 134 height 42
drag, startPoint x: 148, startPoint y: 176, endPoint x: 254, endPoint y: 182, distance: 106.2
click at [254, 182] on div "[DATE] 07:30 PM" at bounding box center [215, 179] width 134 height 42
drag, startPoint x: 18, startPoint y: 181, endPoint x: 56, endPoint y: 179, distance: 37.7
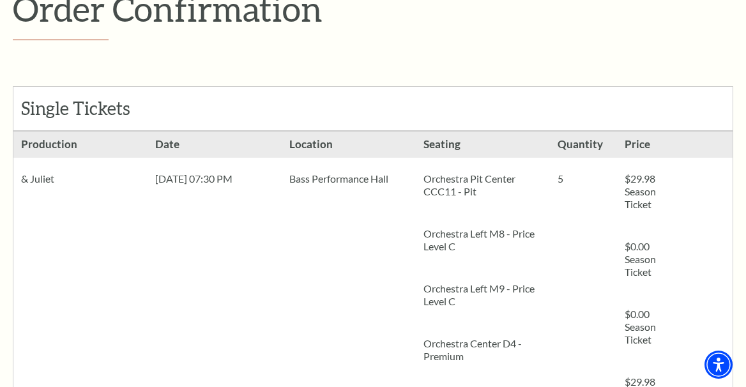
click at [56, 179] on div "& Juliet" at bounding box center [80, 179] width 134 height 42
copy div "& Juliet"
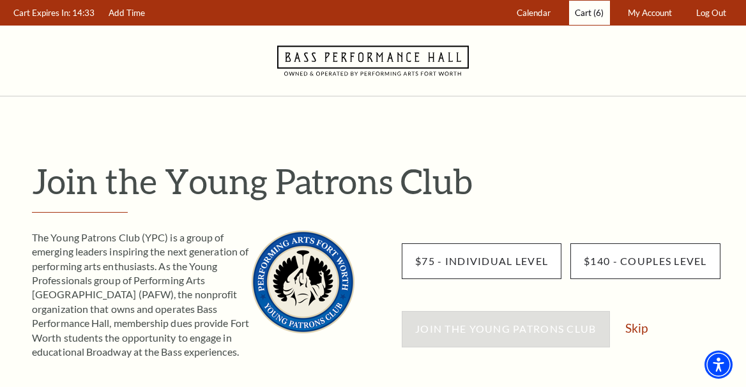
click at [595, 15] on span "(6)" at bounding box center [598, 13] width 10 height 10
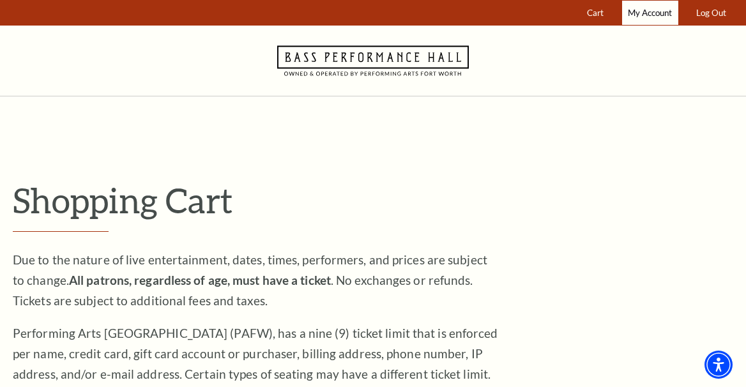
click at [650, 8] on span "My Account" at bounding box center [650, 13] width 44 height 10
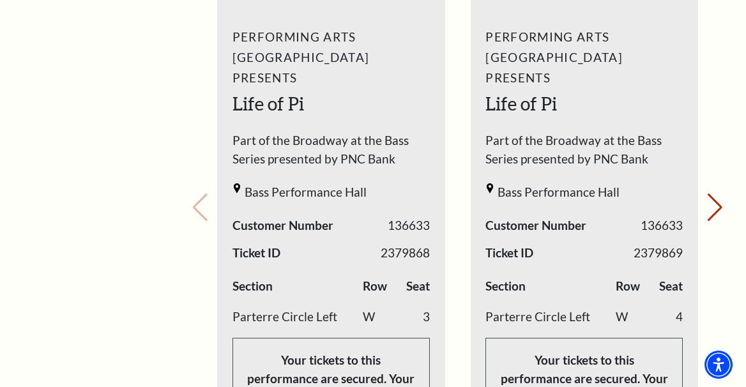
scroll to position [635, 0]
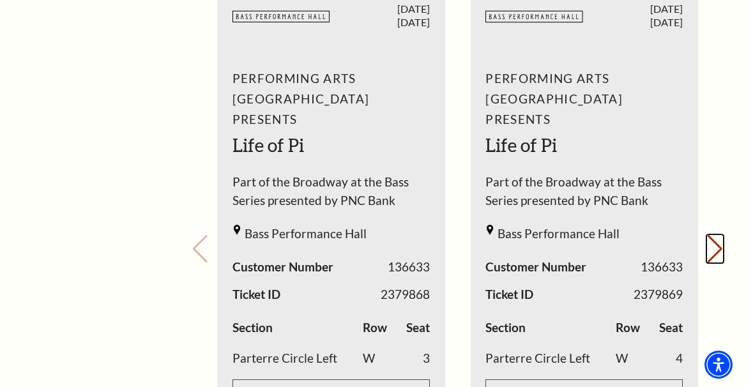
click at [720, 235] on button "Next slide." at bounding box center [714, 249] width 17 height 28
click at [720, 224] on div "Your next show Previous slide. Next slide." at bounding box center [458, 231] width 532 height 648
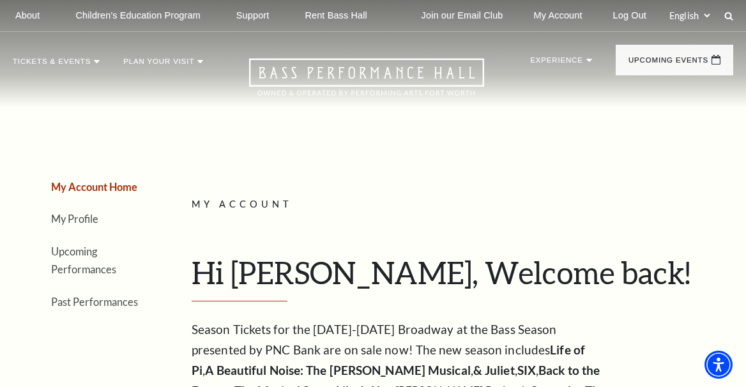
scroll to position [10, 0]
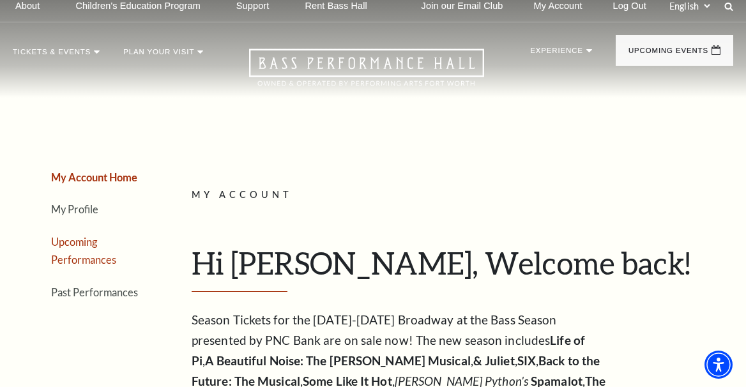
click at [95, 259] on link "Upcoming Performances" at bounding box center [83, 251] width 65 height 31
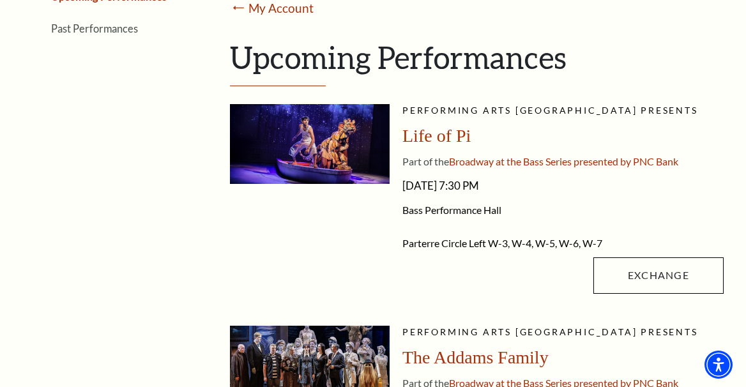
scroll to position [303, 0]
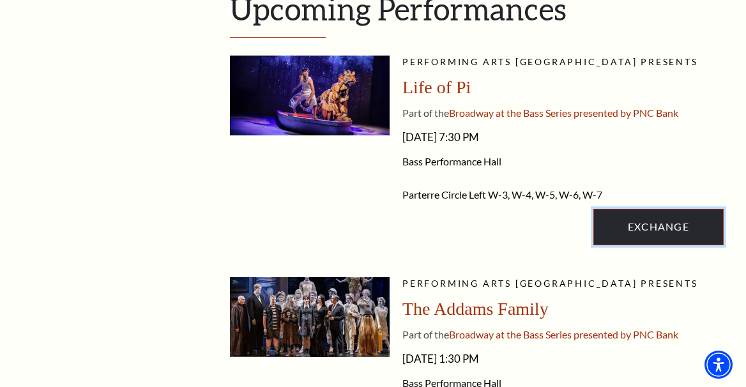
click at [633, 220] on link "Exchange" at bounding box center [658, 227] width 130 height 36
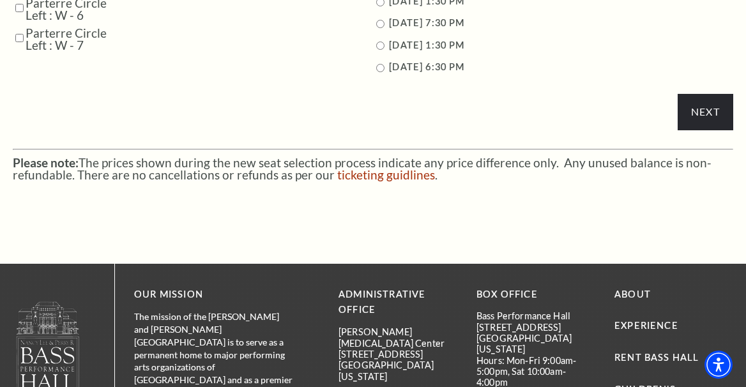
scroll to position [802, 0]
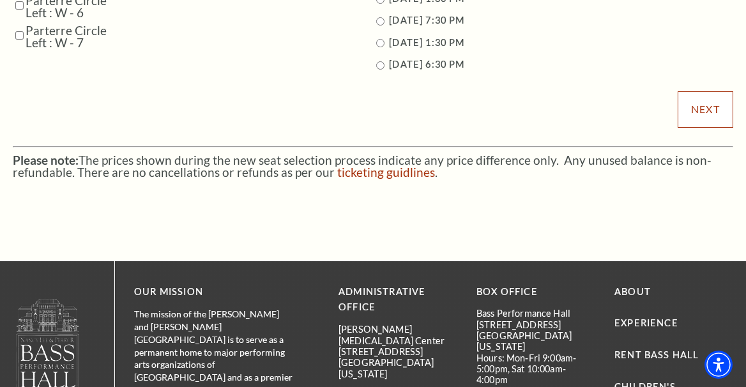
click at [704, 105] on input "Next" at bounding box center [706, 109] width 56 height 36
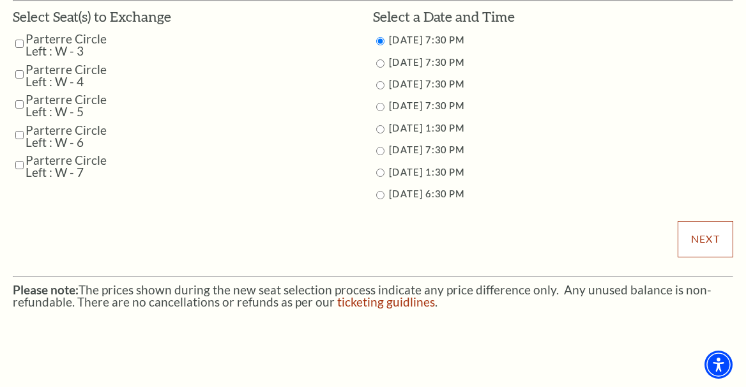
scroll to position [669, 0]
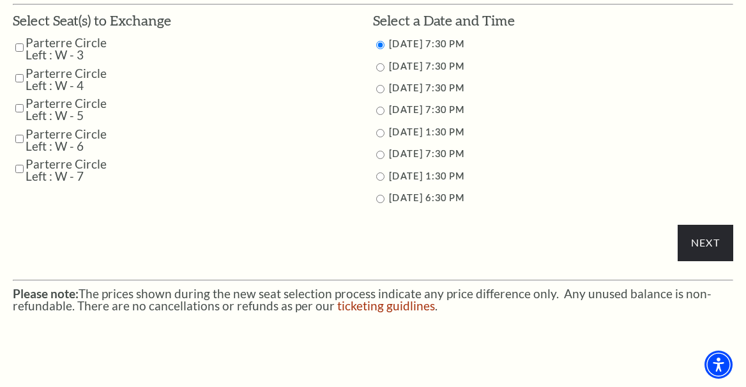
click at [464, 63] on label "9/24/2025 7:30 PM" at bounding box center [426, 66] width 75 height 11
click at [381, 68] on input "9/24/2025 7:30 PM" at bounding box center [380, 67] width 8 height 8
radio input "true"
click at [20, 49] on input "Parterre Circle Left : W - 3" at bounding box center [19, 47] width 8 height 22
checkbox input "true"
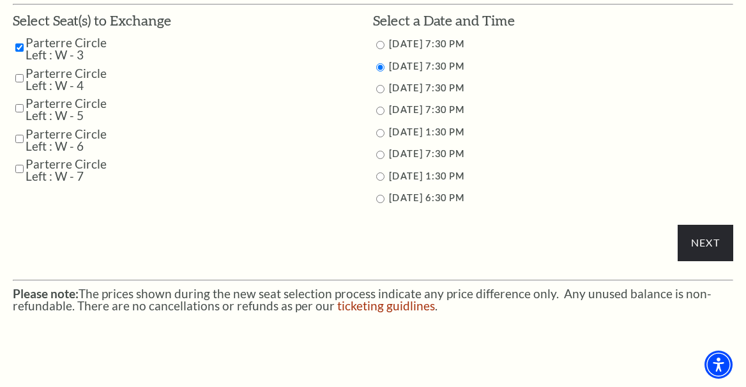
click at [19, 78] on input "Parterre Circle Left : W - 4" at bounding box center [19, 78] width 8 height 22
checkbox input "true"
click at [17, 109] on input "Parterre Circle Left : W - 5" at bounding box center [19, 108] width 8 height 22
checkbox input "true"
click at [17, 142] on input "Parterre Circle Left : W - 6" at bounding box center [19, 139] width 8 height 22
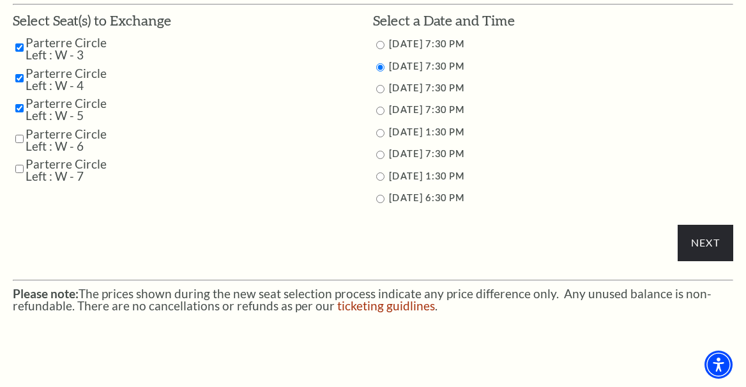
checkbox input "true"
click at [17, 164] on input "Parterre Circle Left : W - 7" at bounding box center [19, 169] width 8 height 22
checkbox input "true"
click at [706, 234] on input "Next" at bounding box center [706, 243] width 56 height 36
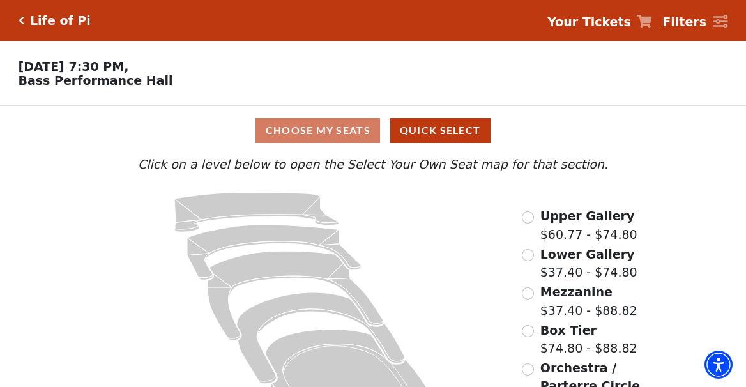
scroll to position [50, 0]
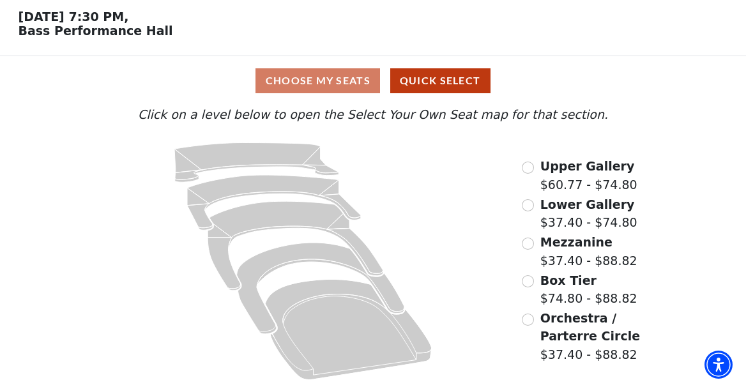
click at [573, 271] on label "Box Tier $74.80 - $88.82" at bounding box center [588, 289] width 97 height 36
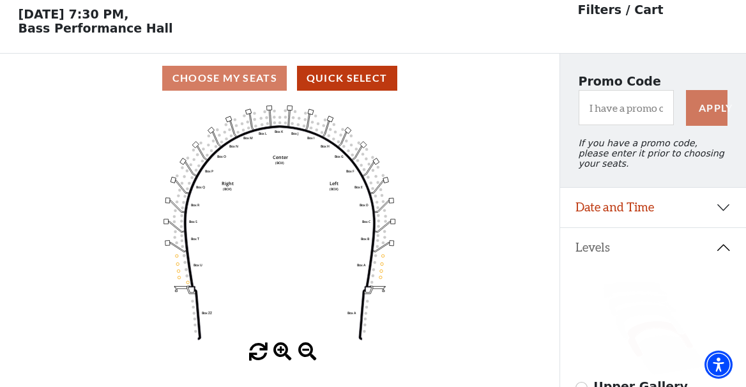
scroll to position [59, 0]
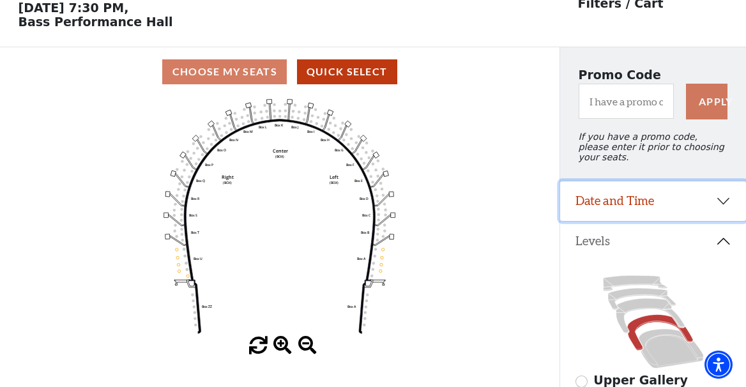
click at [718, 201] on button "Date and Time" at bounding box center [653, 201] width 186 height 40
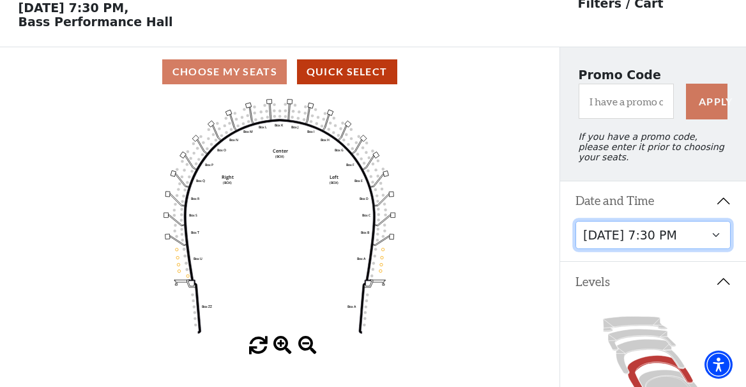
click at [720, 237] on select "[DATE] 7:30 PM [DATE] 7:30 PM [DATE] 7:30 PM [DATE] 7:30 PM [DATE] 1:30 PM [DAT…" at bounding box center [653, 235] width 156 height 29
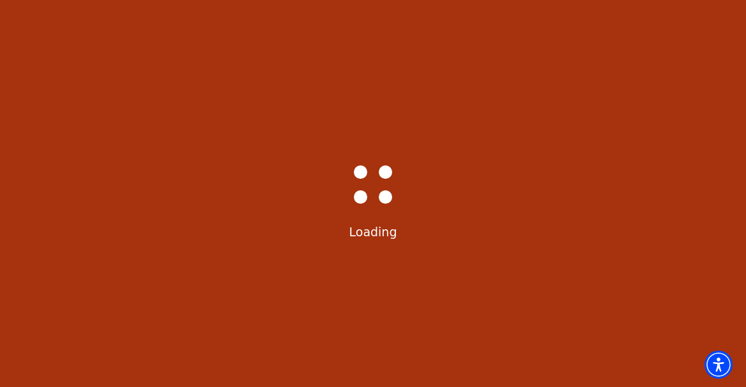
select select "6213"
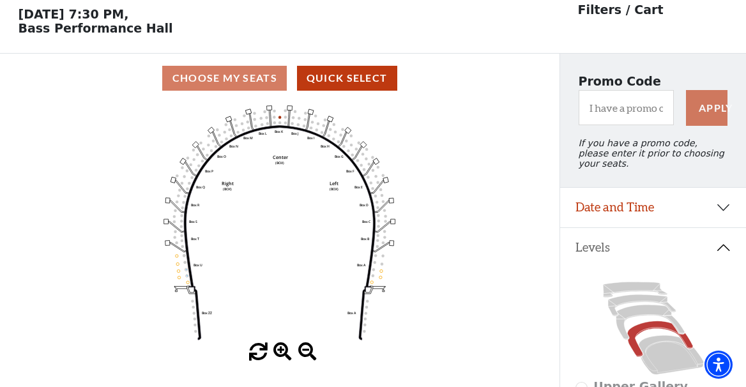
scroll to position [59, 0]
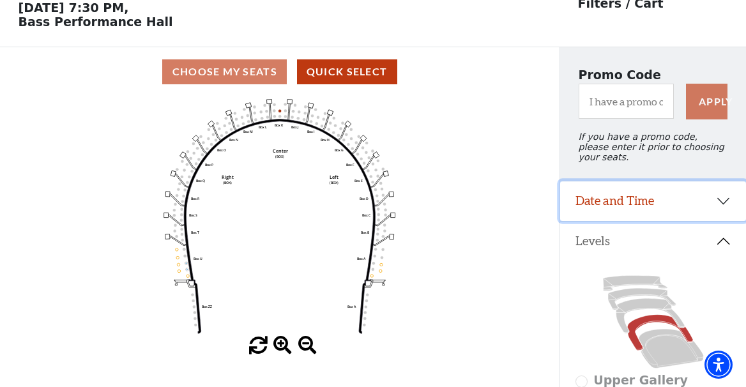
click at [729, 209] on button "Date and Time" at bounding box center [653, 201] width 186 height 40
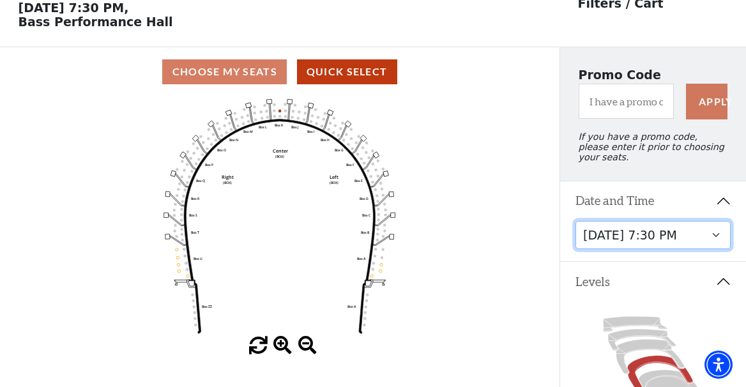
click at [719, 239] on select "Tuesday, September 23 at 7:30 PM Wednesday, September 24 at 7:30 PM Thursday, S…" at bounding box center [653, 235] width 156 height 29
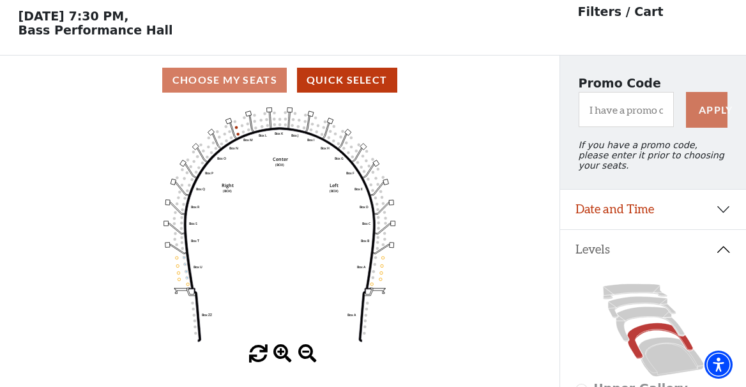
scroll to position [59, 0]
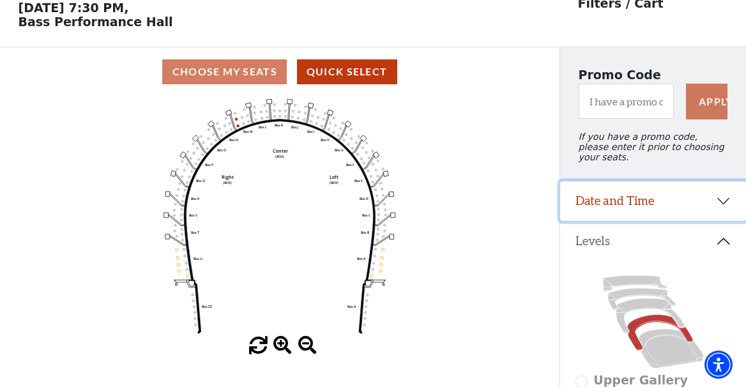
click at [725, 204] on button "Date and Time" at bounding box center [653, 201] width 186 height 40
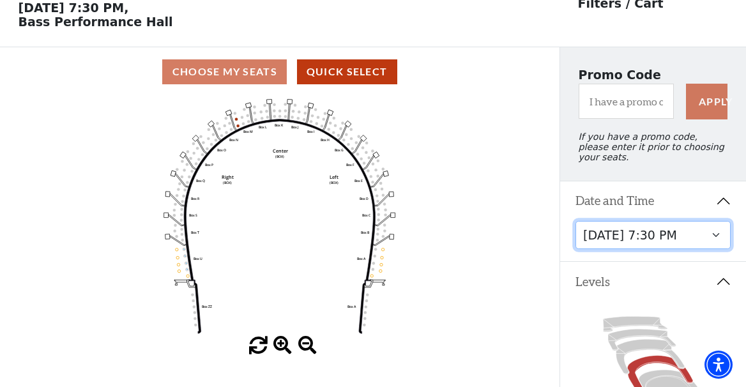
click at [715, 239] on select "Tuesday, September 23 at 7:30 PM Wednesday, September 24 at 7:30 PM Thursday, S…" at bounding box center [653, 235] width 156 height 29
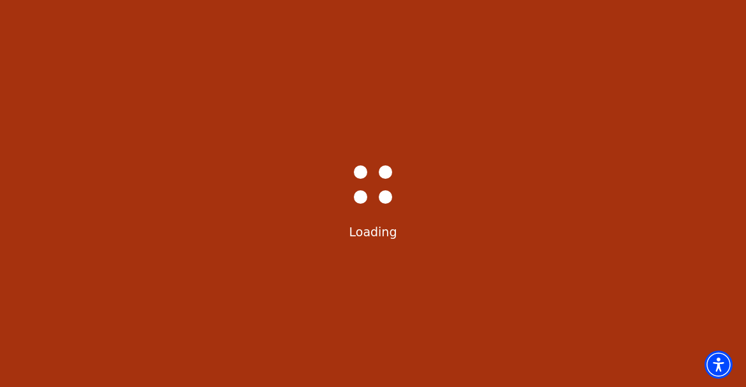
select select "6215"
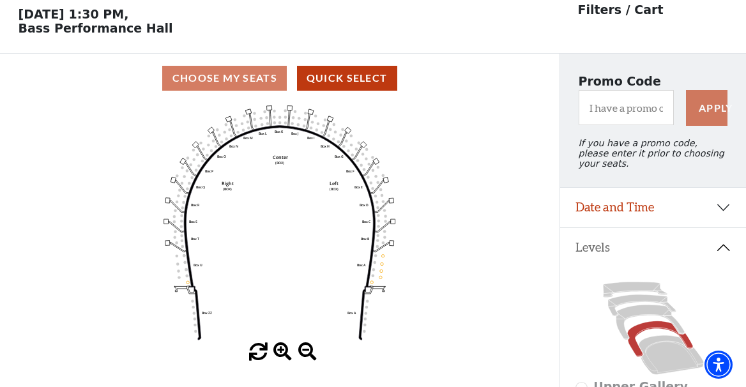
scroll to position [59, 0]
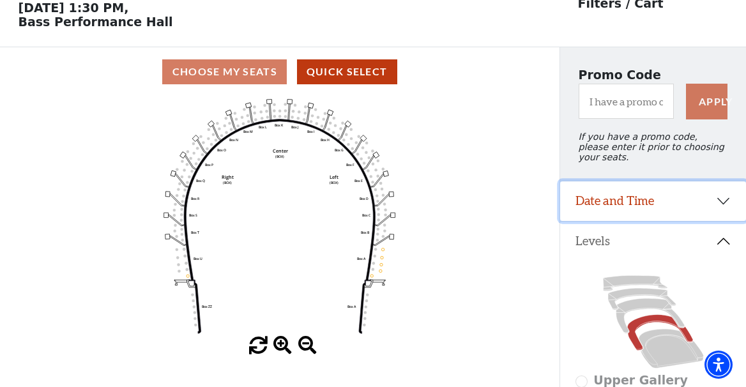
click at [724, 206] on button "Date and Time" at bounding box center [653, 201] width 186 height 40
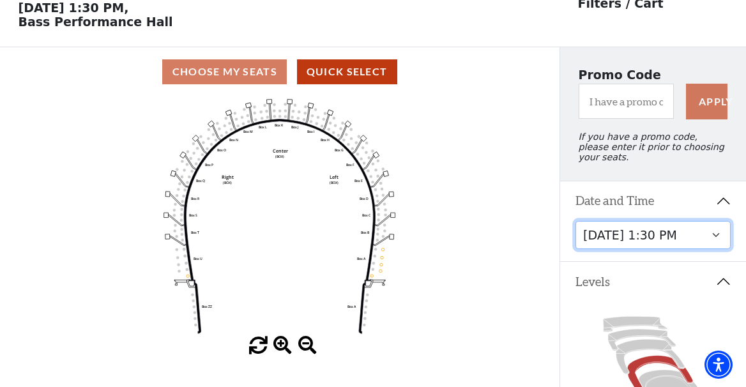
click at [721, 237] on select "Tuesday, September 23 at 7:30 PM Wednesday, September 24 at 7:30 PM Thursday, S…" at bounding box center [653, 235] width 156 height 29
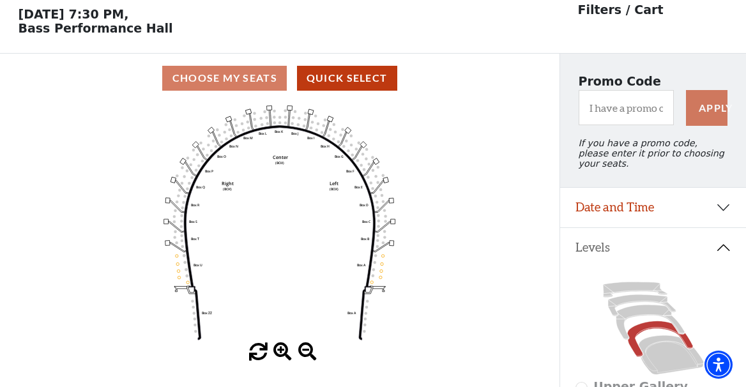
scroll to position [59, 0]
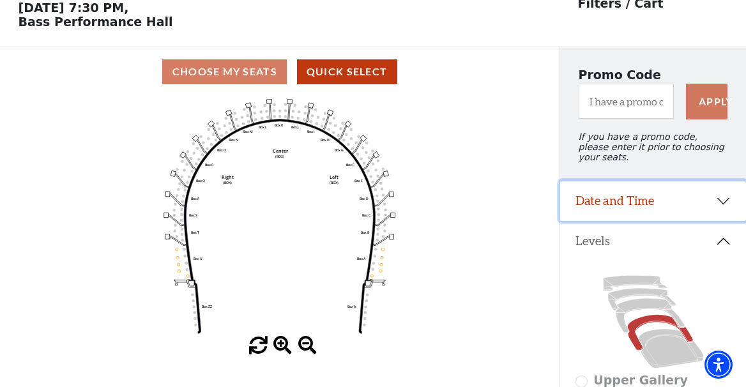
click at [723, 204] on button "Date and Time" at bounding box center [653, 201] width 186 height 40
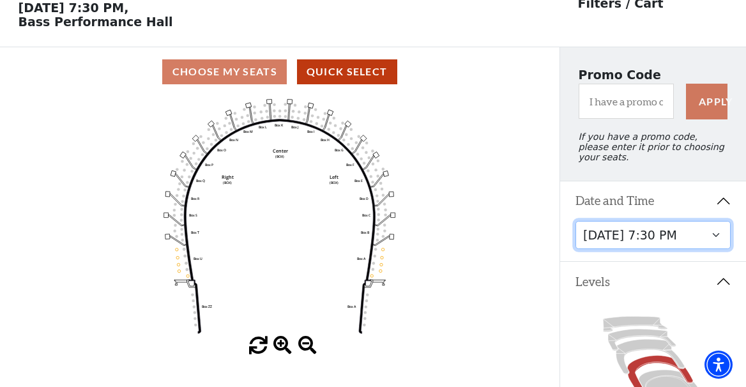
click at [711, 236] on select "Tuesday, September 23 at 7:30 PM Wednesday, September 24 at 7:30 PM Thursday, S…" at bounding box center [653, 235] width 156 height 29
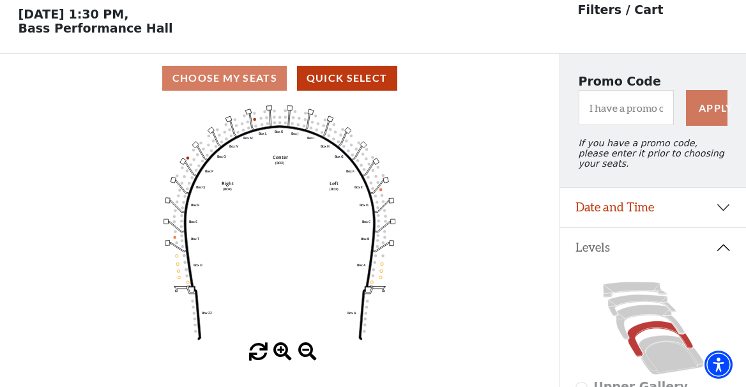
scroll to position [59, 0]
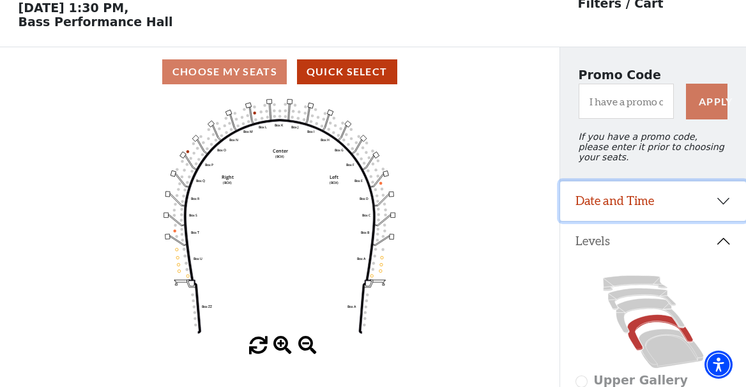
click at [722, 200] on button "Date and Time" at bounding box center [653, 201] width 186 height 40
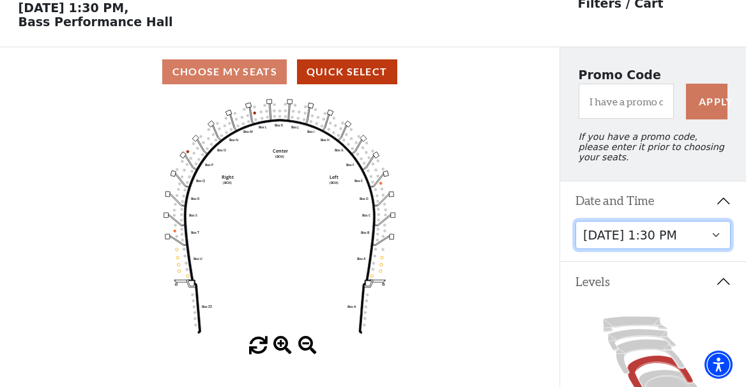
click at [721, 234] on select "Tuesday, September 23 at 7:30 PM Wednesday, September 24 at 7:30 PM Thursday, S…" at bounding box center [653, 235] width 156 height 29
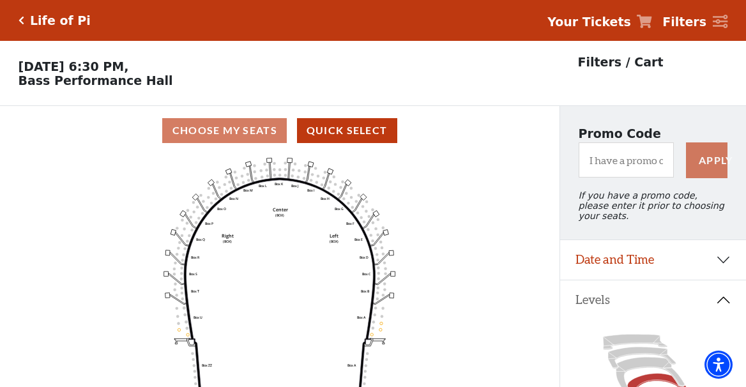
click at [22, 27] on div "Life of Pi" at bounding box center [55, 20] width 72 height 15
click at [22, 22] on icon "Click here to go back to filters" at bounding box center [22, 20] width 6 height 9
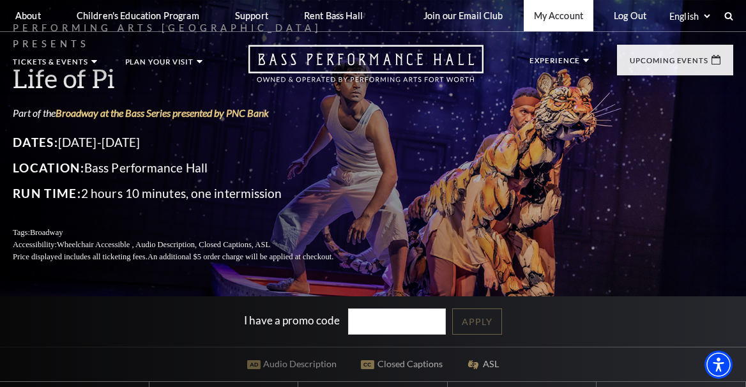
click at [576, 21] on link "My Account" at bounding box center [559, 15] width 70 height 31
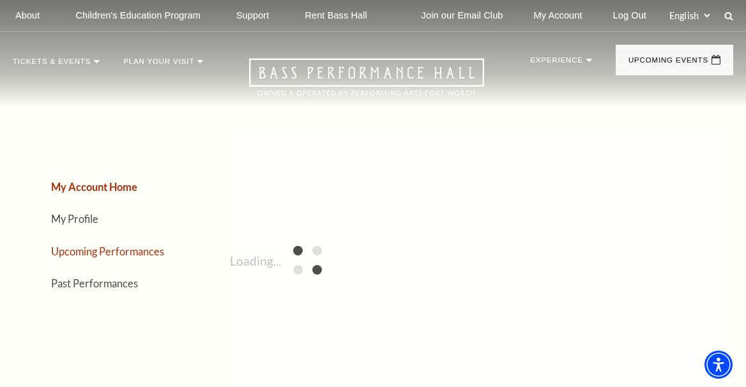
click at [107, 249] on link "Upcoming Performances" at bounding box center [107, 251] width 113 height 12
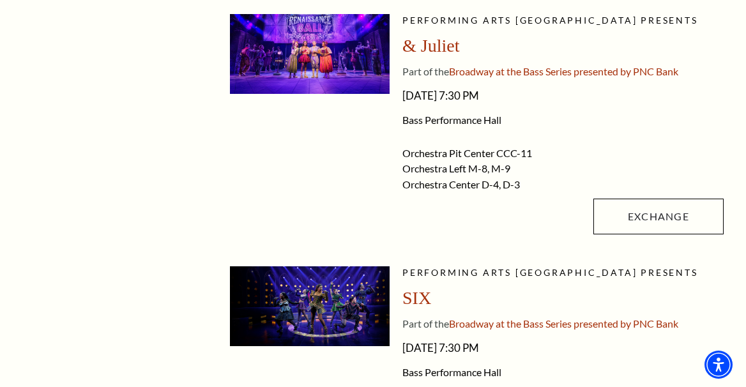
scroll to position [1006, 0]
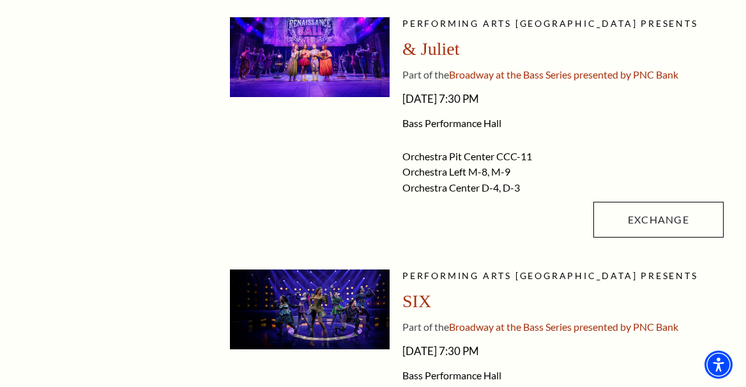
drag, startPoint x: 402, startPoint y: 155, endPoint x: 532, endPoint y: 158, distance: 130.3
click at [532, 158] on li "Orchestra Pit Center CCC-11" at bounding box center [562, 156] width 321 height 13
click at [532, 158] on span "CCC-11" at bounding box center [514, 156] width 36 height 12
drag, startPoint x: 532, startPoint y: 158, endPoint x: 499, endPoint y: 157, distance: 33.2
click at [499, 157] on span "CCC-11" at bounding box center [514, 156] width 36 height 12
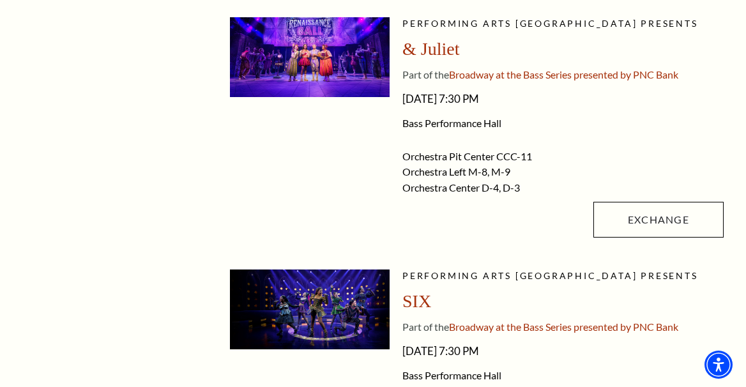
copy span "CCC-11"
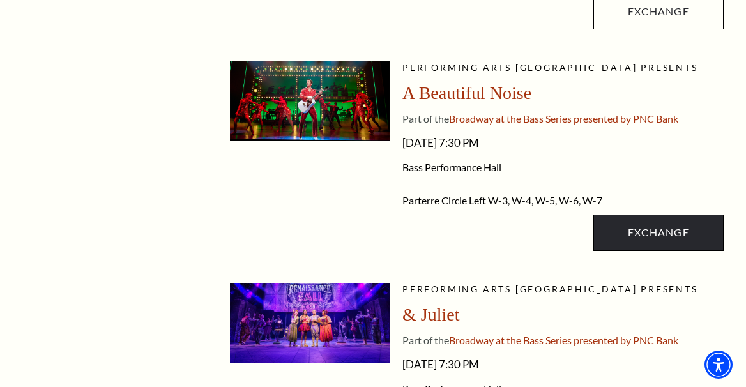
scroll to position [727, 0]
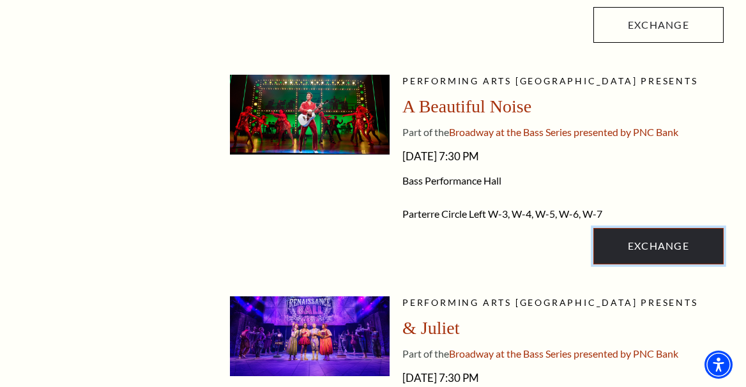
click at [659, 240] on link "Exchange" at bounding box center [658, 246] width 130 height 36
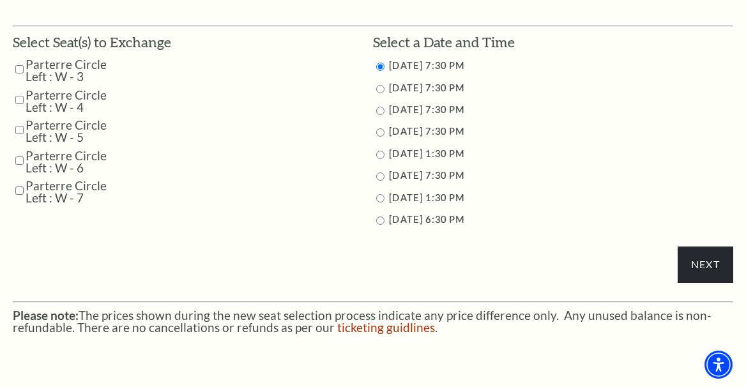
scroll to position [658, 0]
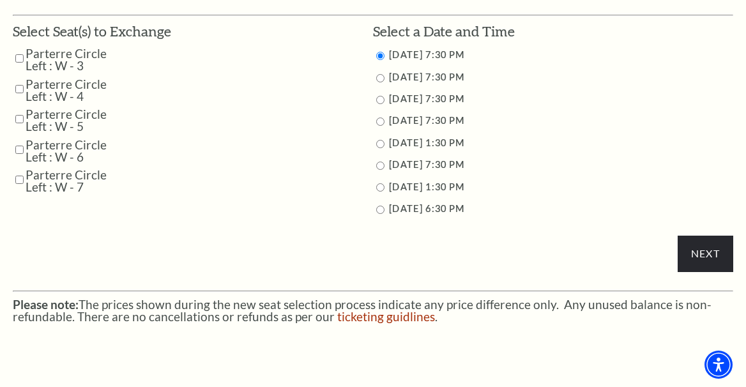
click at [458, 73] on label "[DATE] 7:30 PM" at bounding box center [426, 77] width 75 height 11
click at [378, 79] on input "10/29/2025 7:30 PM" at bounding box center [380, 78] width 8 height 8
radio input "true"
click at [20, 57] on input "Parterre Circle Left : W - 3" at bounding box center [19, 58] width 8 height 22
checkbox input "true"
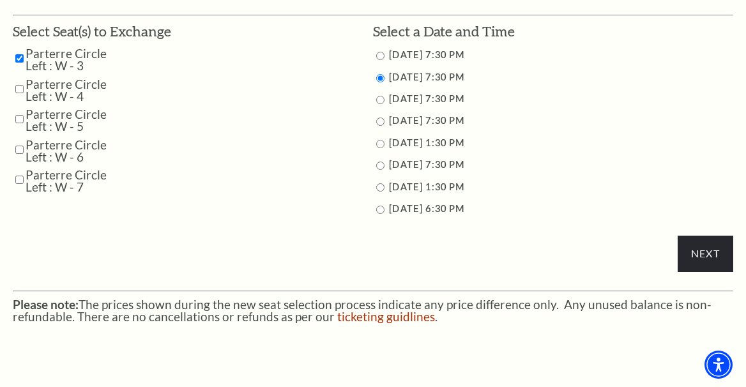
click at [18, 93] on input "Parterre Circle Left : W - 4" at bounding box center [19, 89] width 8 height 22
checkbox input "true"
click at [18, 118] on input "Parterre Circle Left : W - 5" at bounding box center [19, 119] width 8 height 22
checkbox input "true"
click at [20, 151] on input "Parterre Circle Left : W - 6" at bounding box center [19, 150] width 8 height 22
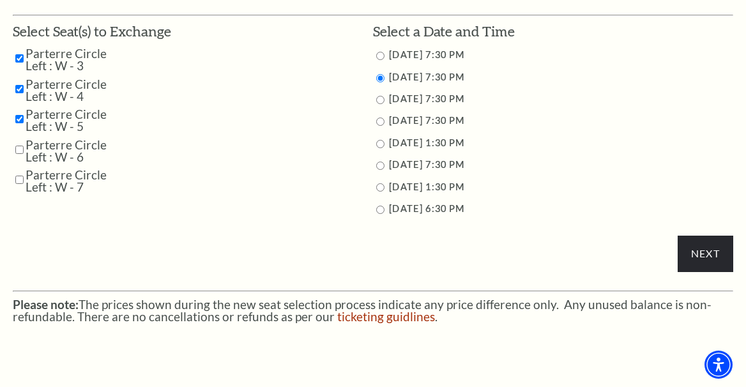
checkbox input "true"
click at [18, 176] on input "Parterre Circle Left : W - 7" at bounding box center [19, 180] width 8 height 22
checkbox input "true"
click at [379, 55] on input "10/28/2025 7:30 PM" at bounding box center [380, 56] width 8 height 8
radio input "true"
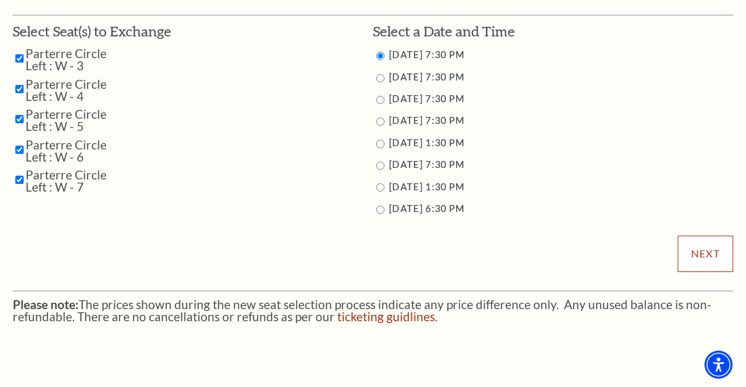
click at [711, 254] on input "Next" at bounding box center [706, 254] width 56 height 36
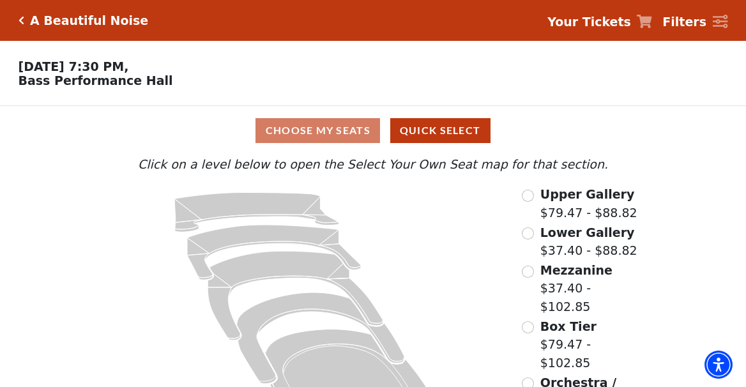
scroll to position [50, 0]
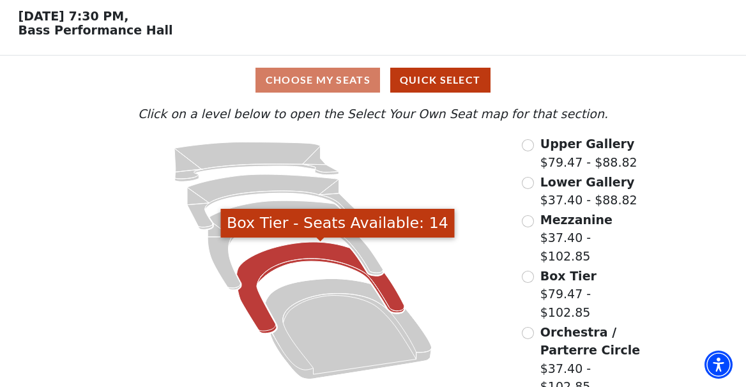
click at [389, 294] on icon "Box Tier - Seats Available: 14" at bounding box center [320, 287] width 167 height 91
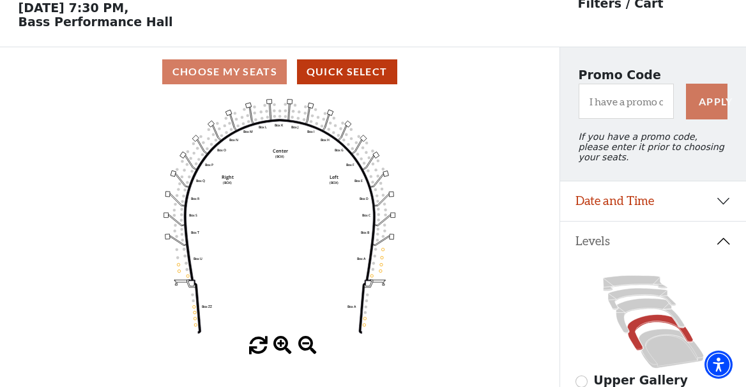
scroll to position [59, 0]
click at [664, 363] on icon at bounding box center [670, 348] width 65 height 39
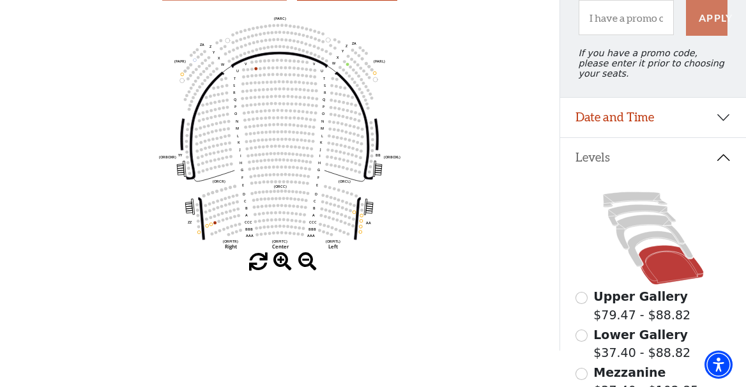
scroll to position [143, 0]
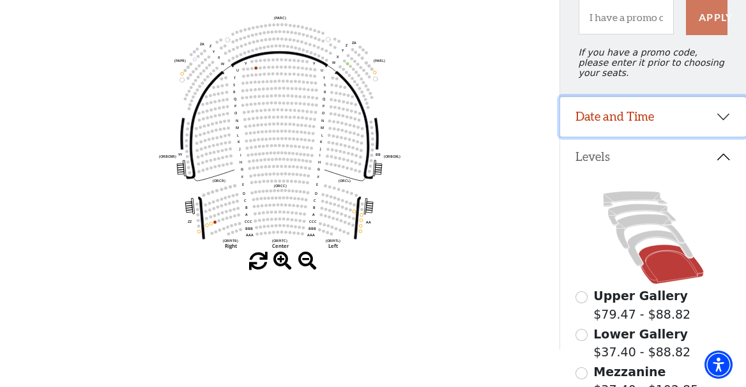
click at [725, 122] on button "Date and Time" at bounding box center [653, 117] width 186 height 40
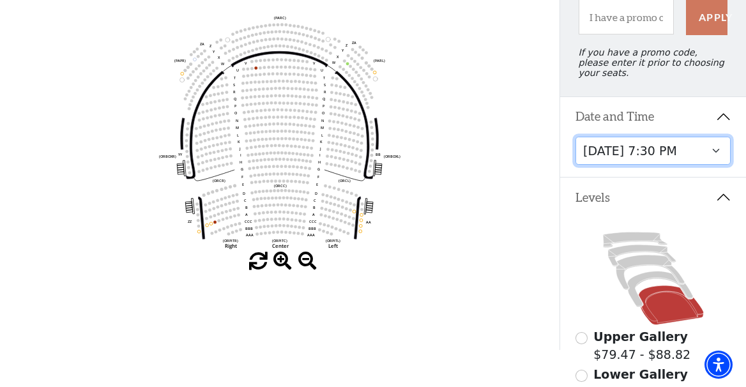
click at [716, 151] on select "[DATE] 7:30 PM [DATE] 7:30 PM [DATE] 7:30 PM [DATE] 7:30 PM [DATE] 1:30 PM [DAT…" at bounding box center [653, 151] width 156 height 29
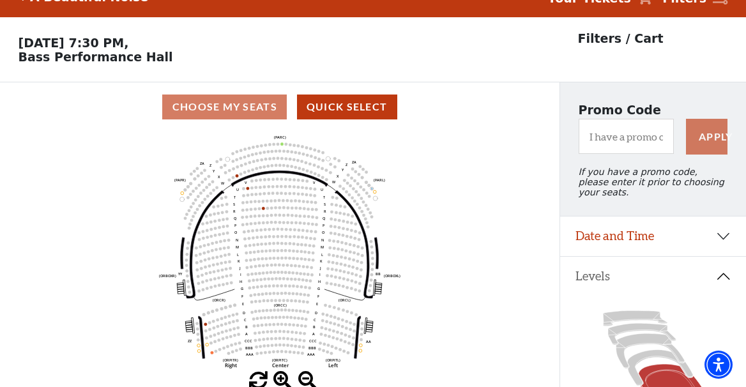
scroll to position [59, 0]
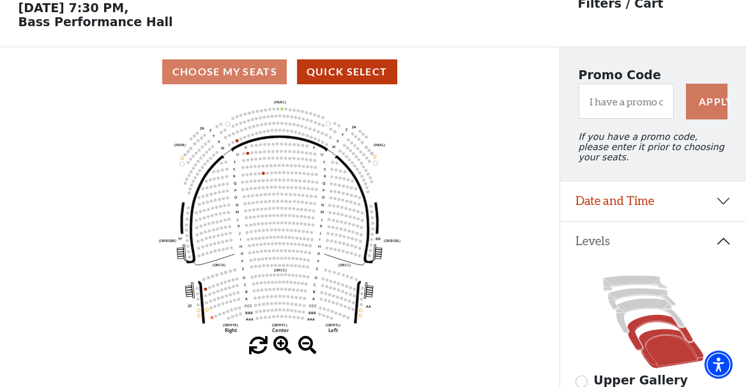
click at [656, 322] on icon at bounding box center [659, 333] width 65 height 36
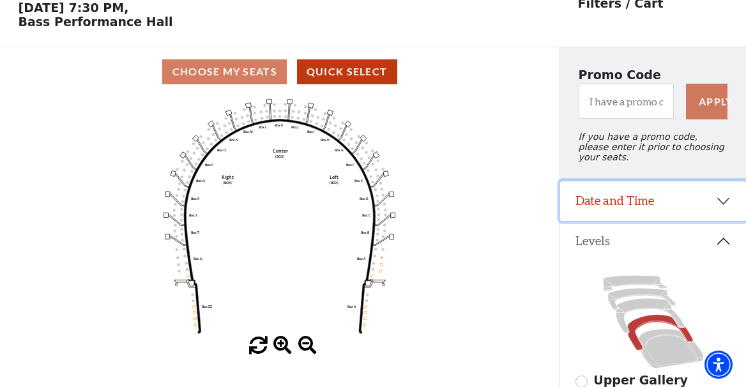
click at [727, 199] on button "Date and Time" at bounding box center [653, 201] width 186 height 40
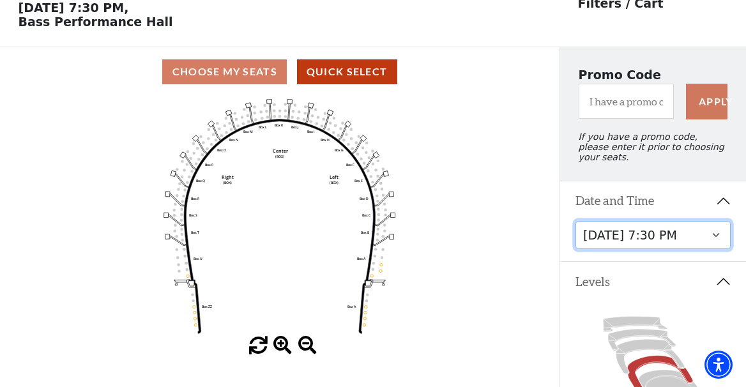
click at [716, 236] on select "[DATE] 7:30 PM [DATE] 7:30 PM [DATE] 7:30 PM [DATE] 7:30 PM [DATE] 1:30 PM [DAT…" at bounding box center [653, 235] width 156 height 29
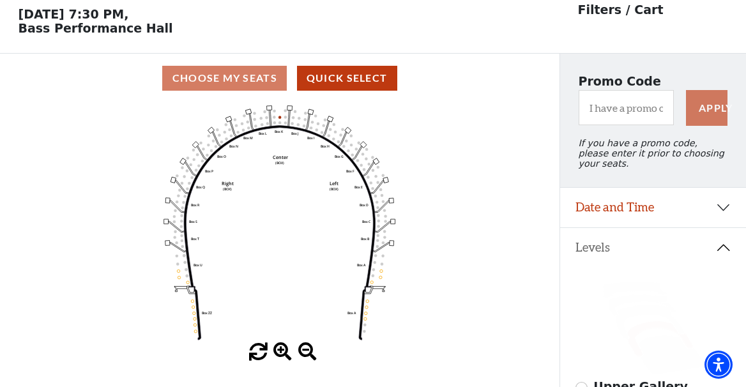
scroll to position [59, 0]
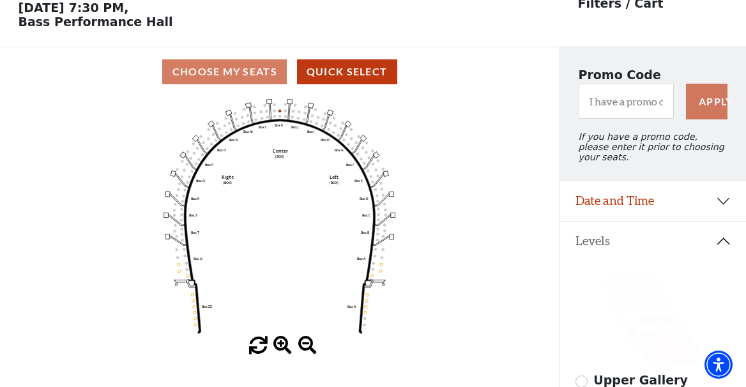
click at [674, 339] on icon at bounding box center [670, 348] width 65 height 39
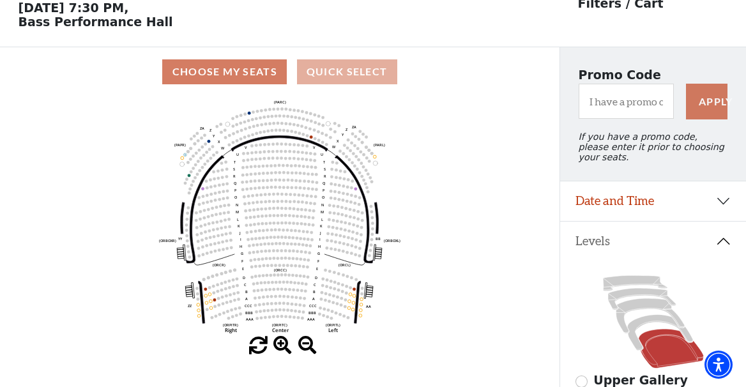
scroll to position [0, 0]
